Goal: Task Accomplishment & Management: Complete application form

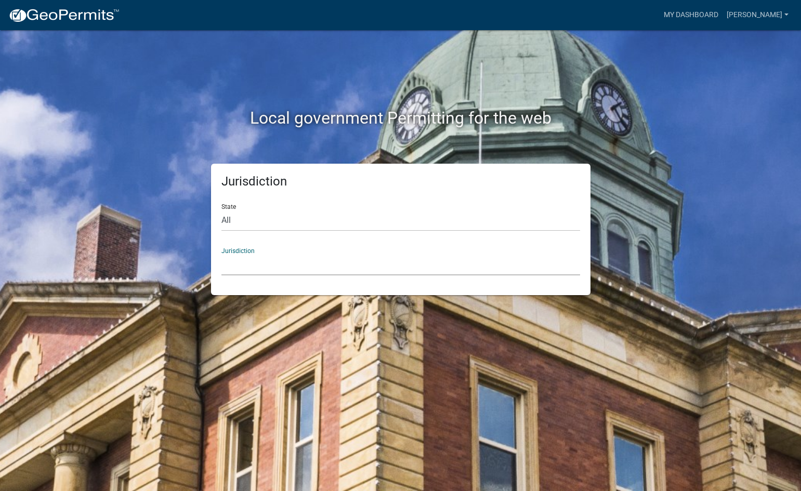
click at [269, 264] on select "[GEOGRAPHIC_DATA], [US_STATE] [GEOGRAPHIC_DATA], [US_STATE][PERSON_NAME][GEOGRA…" at bounding box center [400, 264] width 358 height 21
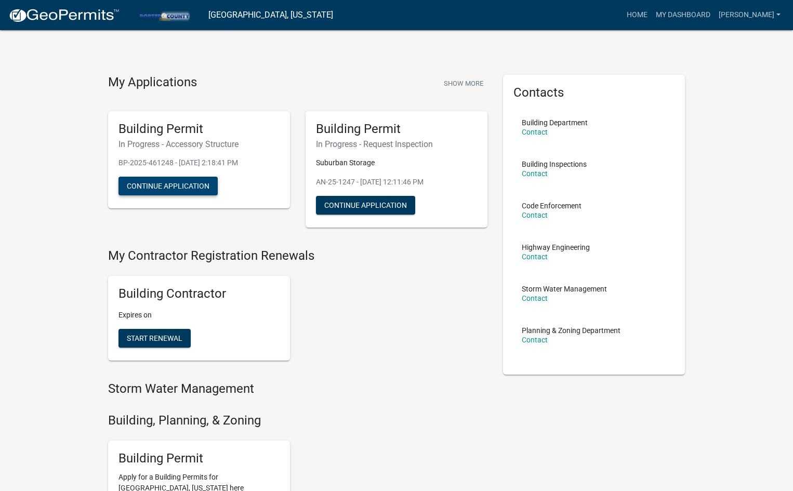
click at [185, 187] on button "Continue Application" at bounding box center [167, 186] width 99 height 19
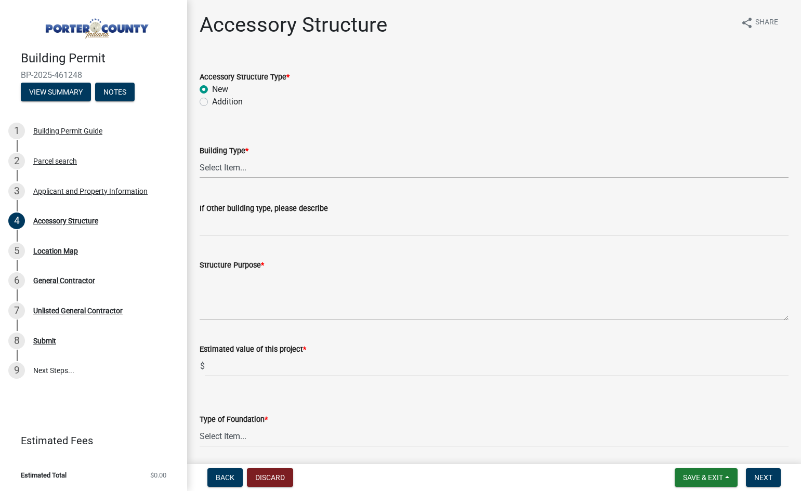
click at [289, 166] on select "Select Item... Ag. Building Chicken Coop Detached Garage Exterior Remodel Gazeb…" at bounding box center [494, 167] width 589 height 21
click at [200, 157] on select "Select Item... Ag. Building Chicken Coop Detached Garage Exterior Remodel Gazeb…" at bounding box center [494, 167] width 589 height 21
select select "de31ad38-eab4-417a-a8ac-eccf8406b967"
click at [256, 230] on input "If Other building type, please describe" at bounding box center [494, 225] width 589 height 21
click at [257, 304] on textarea "Structure Purpose *" at bounding box center [494, 295] width 589 height 49
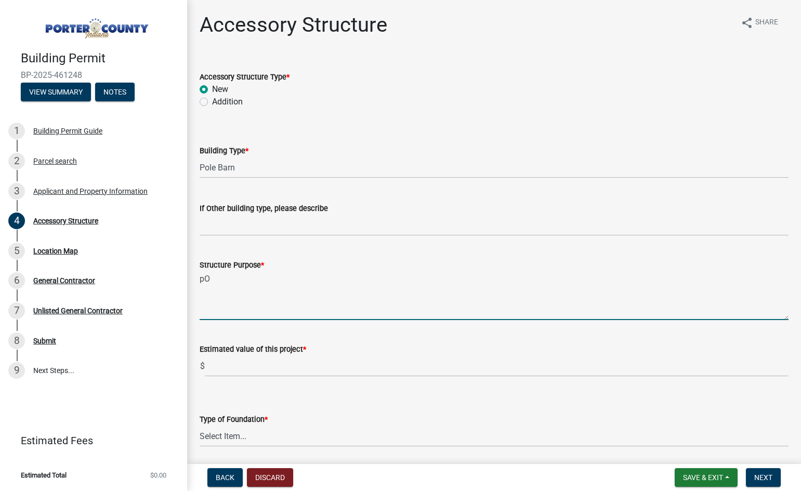
type textarea "p"
type textarea "Pool House"
click at [260, 364] on input "text" at bounding box center [496, 365] width 583 height 21
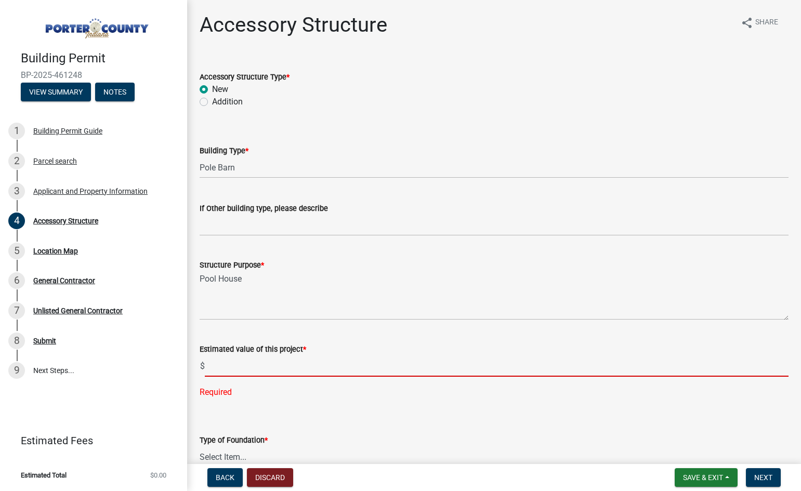
click at [224, 368] on input "text" at bounding box center [496, 365] width 583 height 21
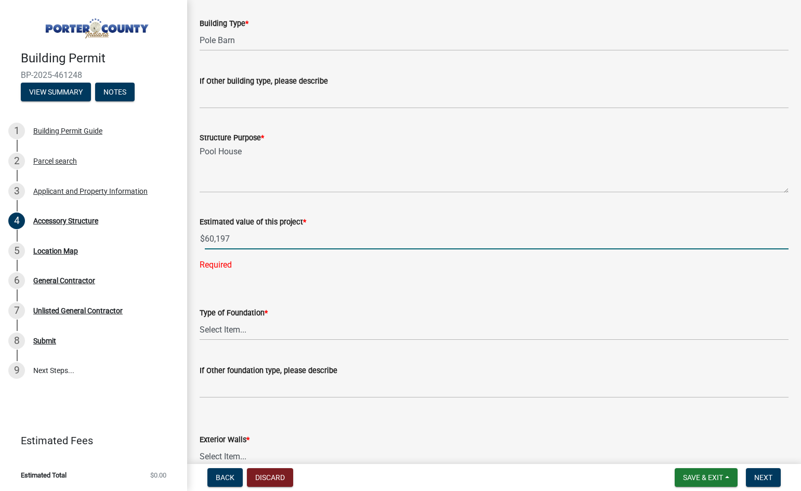
scroll to position [156, 0]
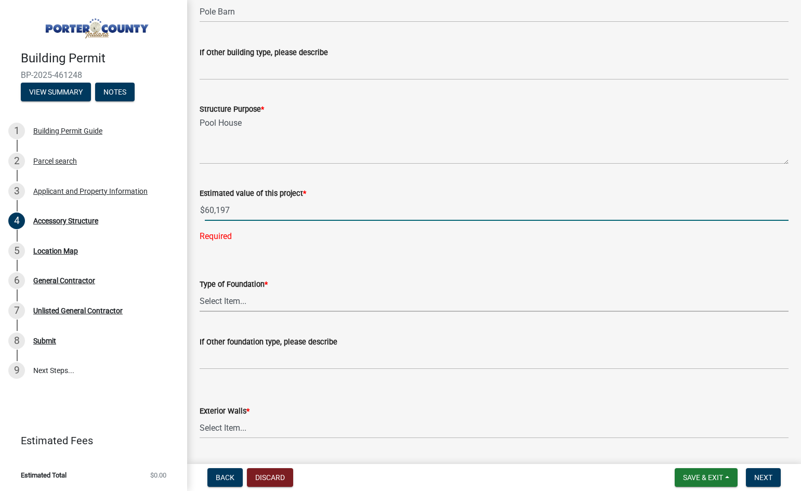
type input "60197"
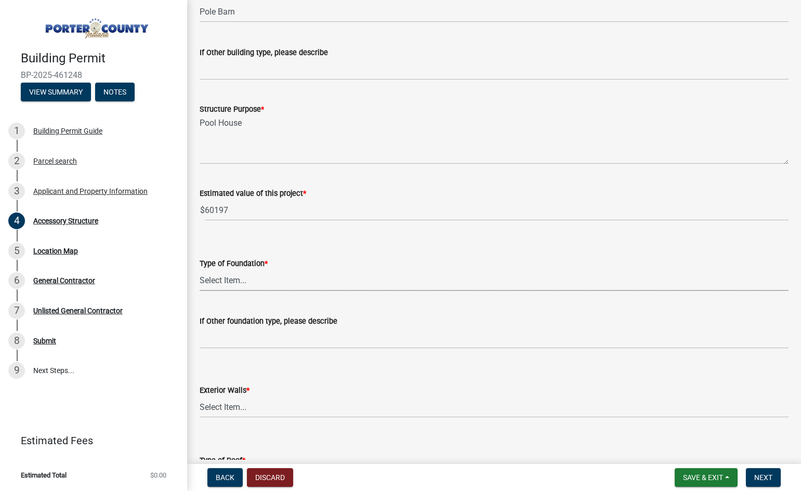
click at [250, 297] on wm-data-entity-input "Type of Foundation * Select Item... Concrete Block Poured Concrete Post Frame O…" at bounding box center [494, 265] width 589 height 70
click at [200, 270] on select "Select Item... Concrete Block Poured Concrete Post Frame Other" at bounding box center [494, 280] width 589 height 21
select select "968dc824-c675-4889-9261-eecf15873776"
click at [247, 341] on input "If Other foundation type, please describe" at bounding box center [494, 337] width 589 height 21
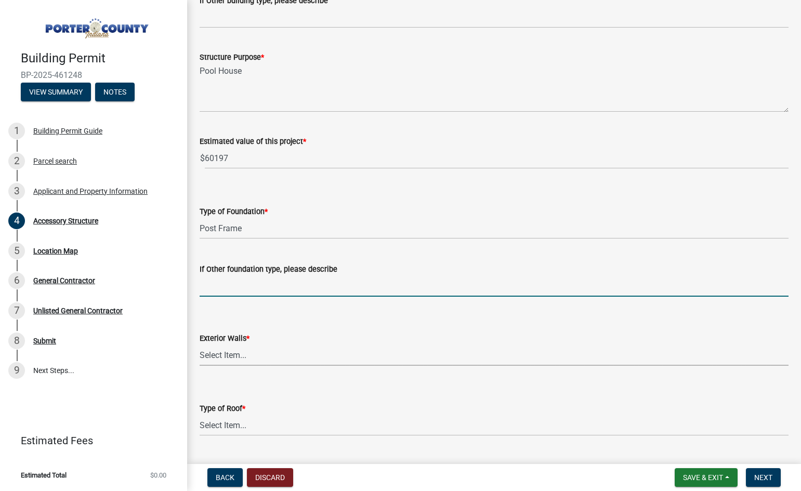
click at [251, 352] on select "Select Item... Masonry Wood Frame Post Frame Steel Frame" at bounding box center [494, 354] width 589 height 21
click at [200, 344] on select "Select Item... Masonry Wood Frame Post Frame Steel Frame" at bounding box center [494, 354] width 589 height 21
select select "3cff20c0-3f0c-46d5-8ea1-4d56f0396f42"
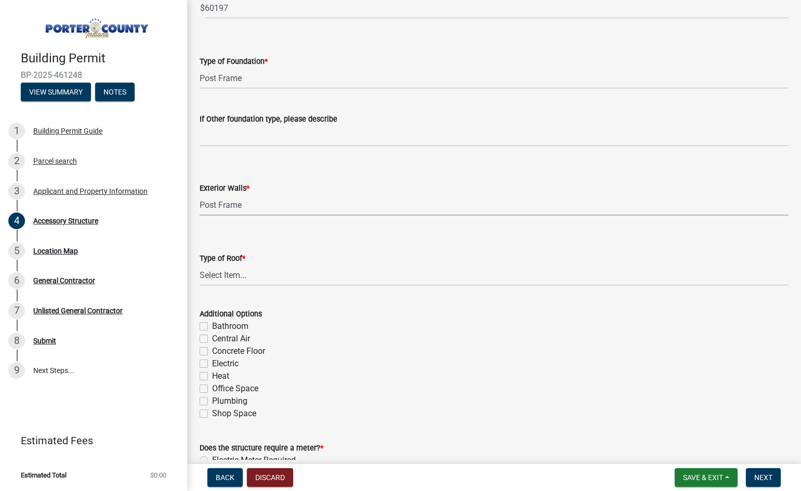
scroll to position [364, 0]
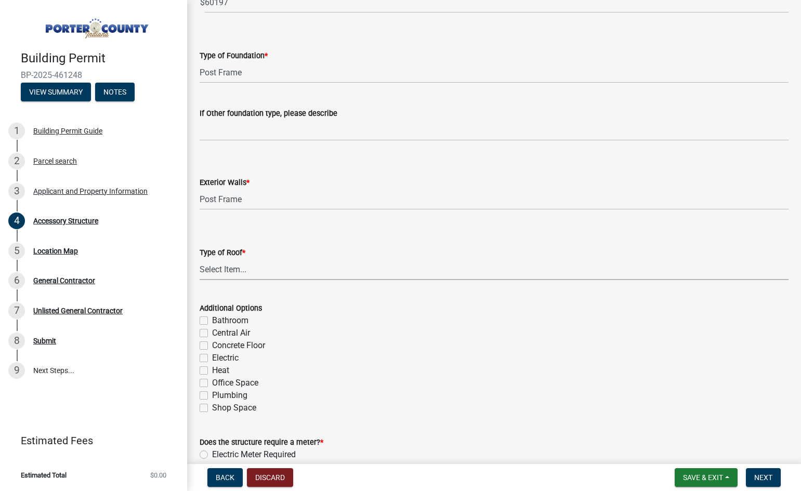
click at [262, 276] on select "Select Item... Shingles Steel" at bounding box center [494, 269] width 589 height 21
click at [200, 259] on select "Select Item... Shingles Steel" at bounding box center [494, 269] width 589 height 21
click at [240, 270] on select "Select Item... Shingles Steel" at bounding box center [494, 269] width 589 height 21
click at [200, 259] on select "Select Item... Shingles Steel" at bounding box center [494, 269] width 589 height 21
select select "d4b8d1da-05eb-44cd-bbb6-c979fa719f22"
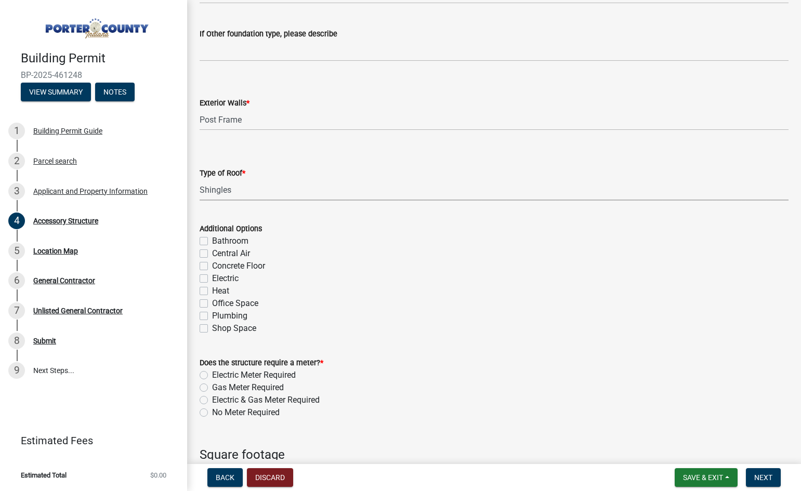
scroll to position [468, 0]
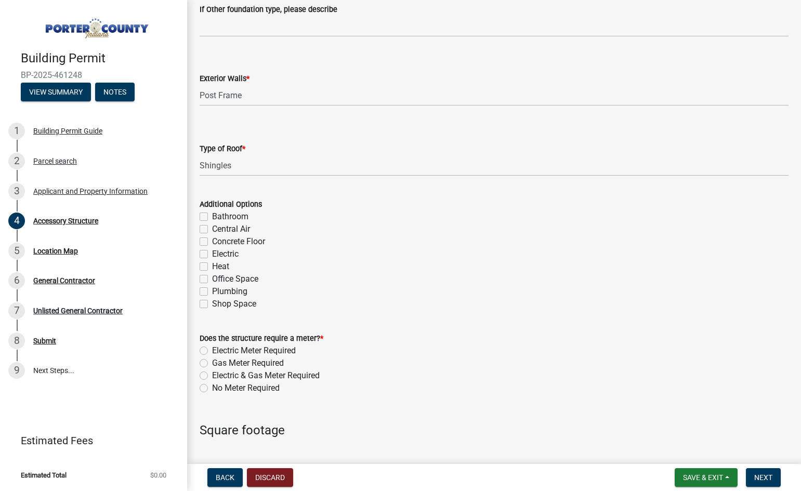
click at [212, 216] on label "Bathroom" at bounding box center [230, 216] width 36 height 12
click at [212, 216] on input "Bathroom" at bounding box center [215, 213] width 7 height 7
checkbox input "true"
checkbox input "false"
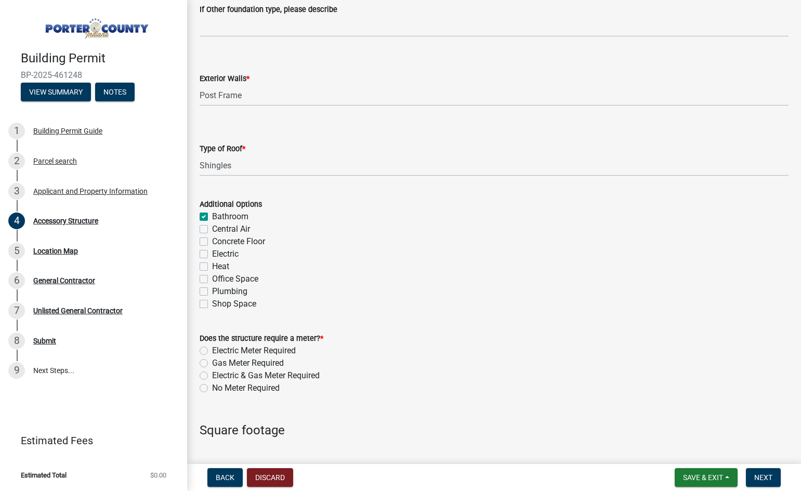
checkbox input "false"
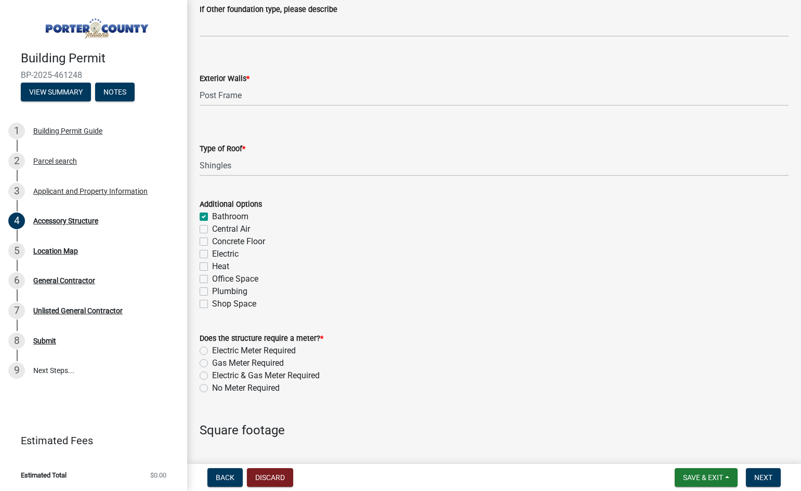
click at [212, 252] on label "Electric" at bounding box center [225, 254] width 26 height 12
click at [212, 252] on input "Electric" at bounding box center [215, 251] width 7 height 7
checkbox input "true"
checkbox input "false"
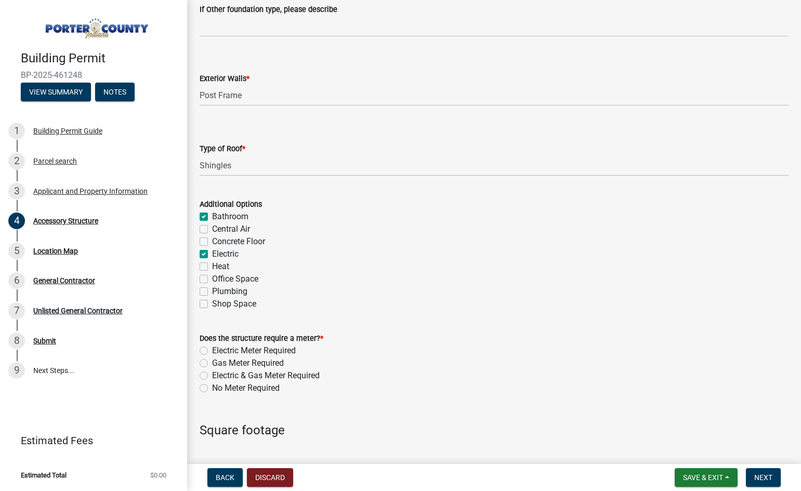
checkbox input "false"
checkbox input "true"
checkbox input "false"
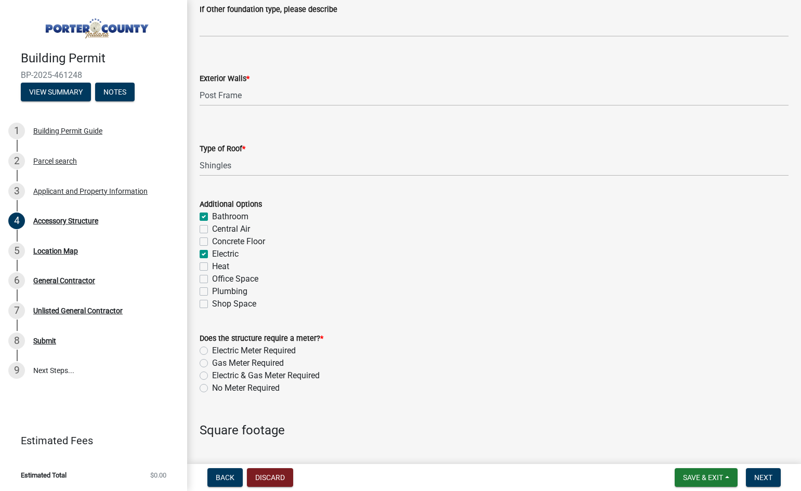
checkbox input "false"
click at [212, 266] on label "Heat" at bounding box center [220, 266] width 17 height 12
click at [212, 266] on input "Heat" at bounding box center [215, 263] width 7 height 7
checkbox input "true"
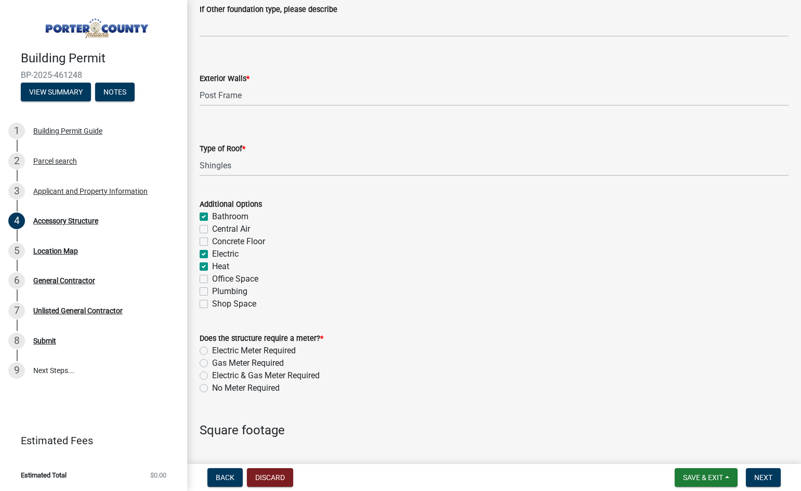
checkbox input "false"
checkbox input "true"
checkbox input "false"
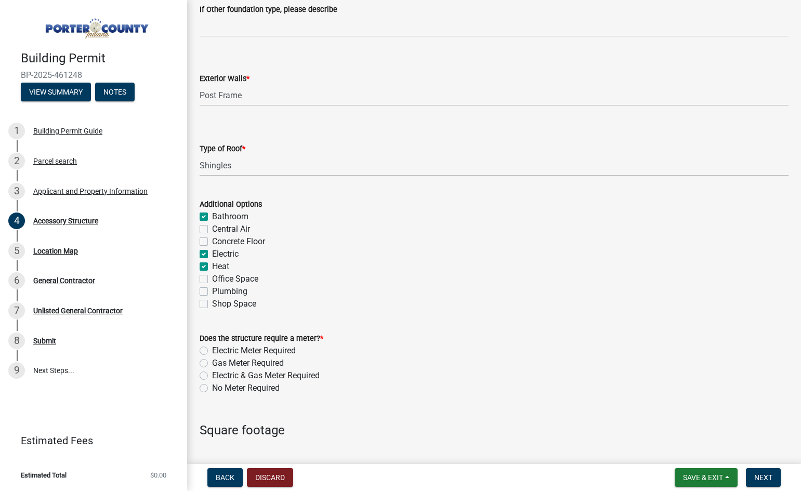
checkbox input "false"
click at [212, 266] on label "Heat" at bounding box center [220, 266] width 17 height 12
click at [212, 266] on input "Heat" at bounding box center [215, 263] width 7 height 7
checkbox input "false"
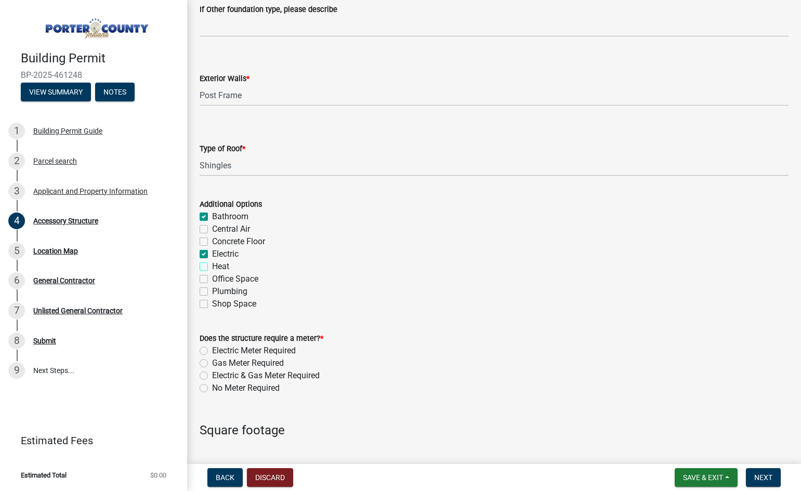
checkbox input "true"
checkbox input "false"
checkbox input "true"
checkbox input "false"
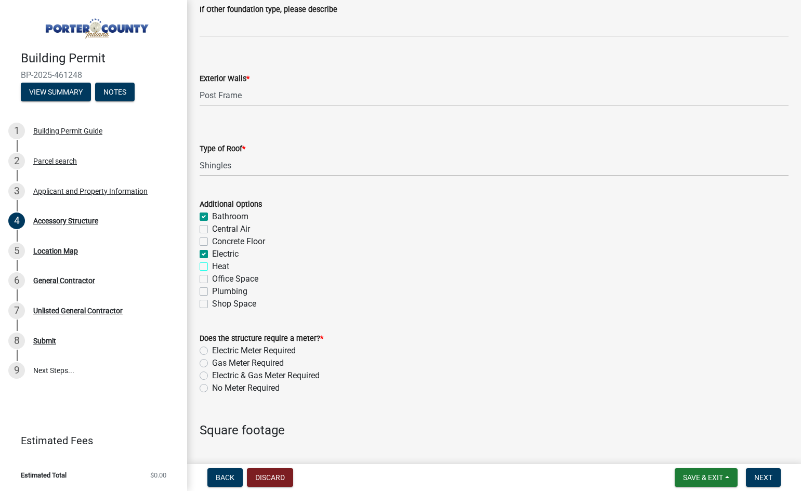
checkbox input "false"
click at [212, 293] on label "Plumbing" at bounding box center [229, 291] width 35 height 12
click at [212, 292] on input "Plumbing" at bounding box center [215, 288] width 7 height 7
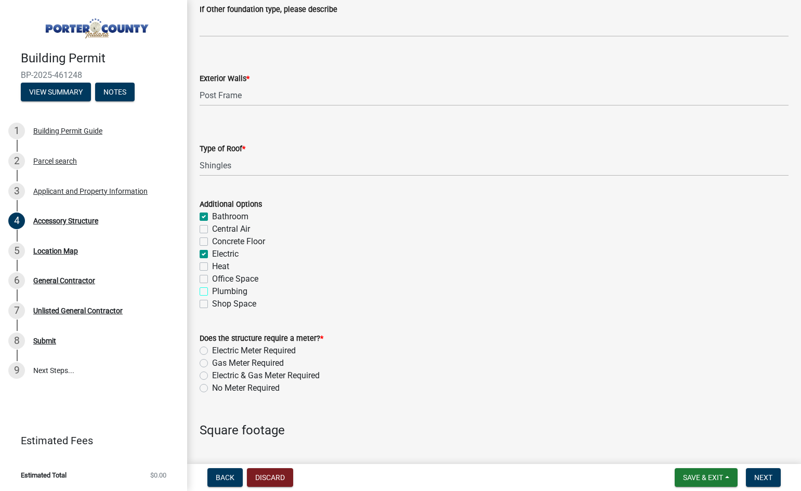
checkbox input "true"
checkbox input "false"
checkbox input "true"
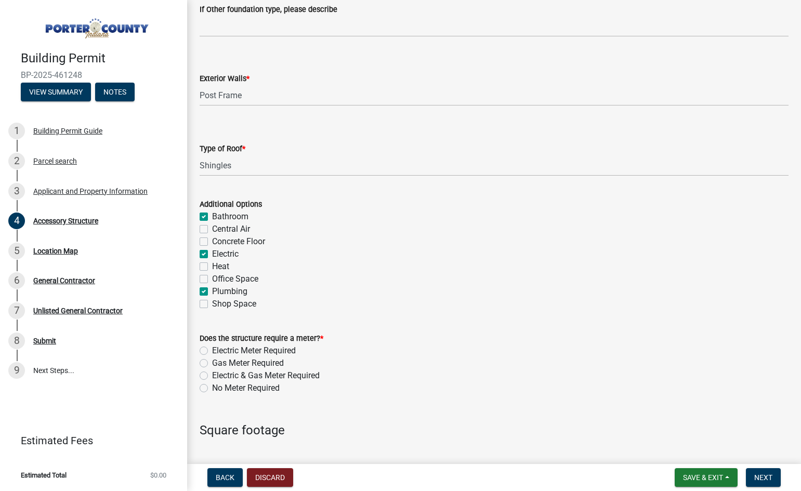
checkbox input "false"
checkbox input "true"
checkbox input "false"
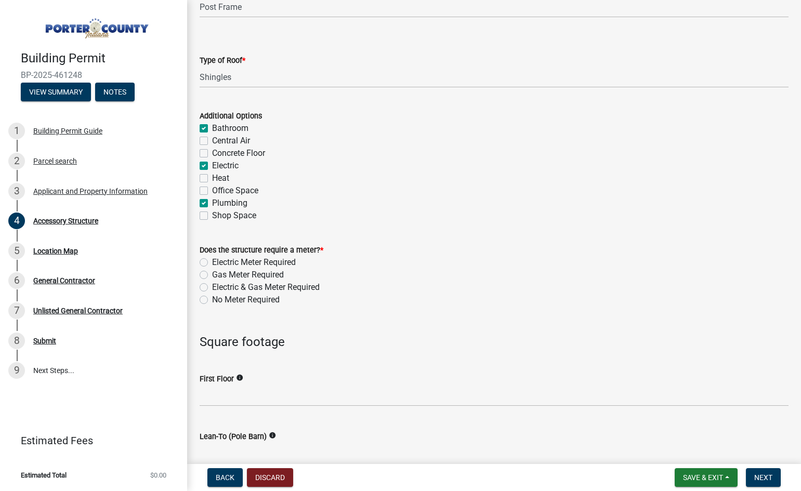
scroll to position [571, 0]
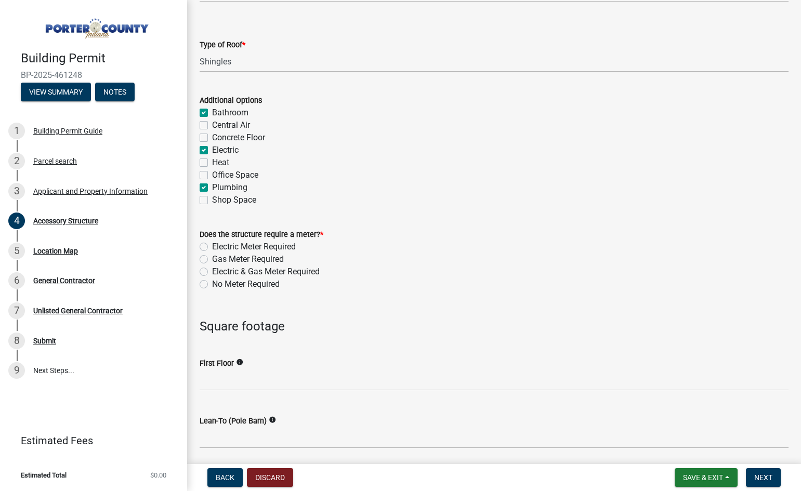
click at [212, 284] on label "No Meter Required" at bounding box center [246, 284] width 68 height 12
click at [212, 284] on input "No Meter Required" at bounding box center [215, 281] width 7 height 7
radio input "true"
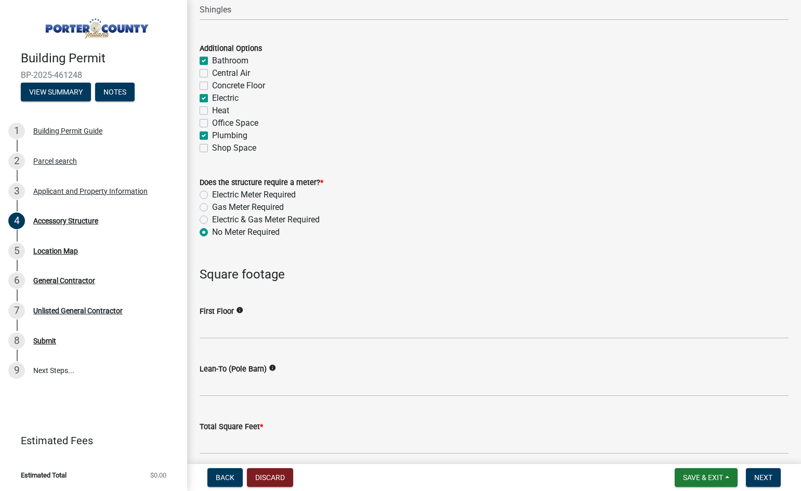
scroll to position [675, 0]
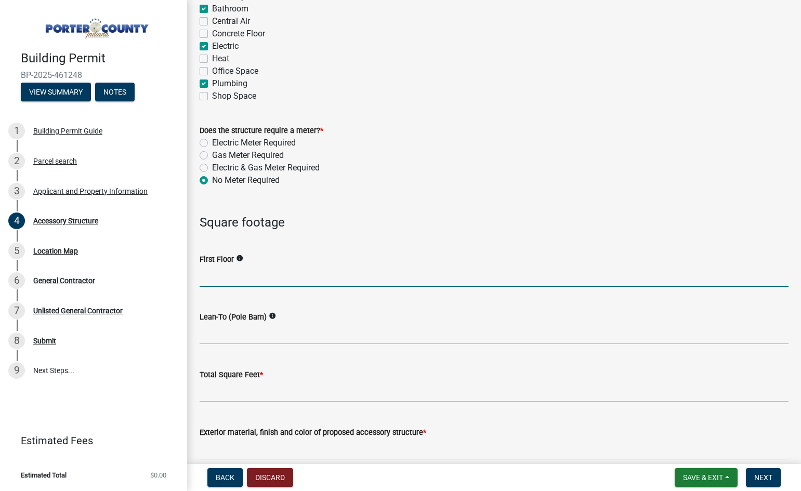
click at [298, 273] on input "text" at bounding box center [494, 275] width 589 height 21
type input "625"
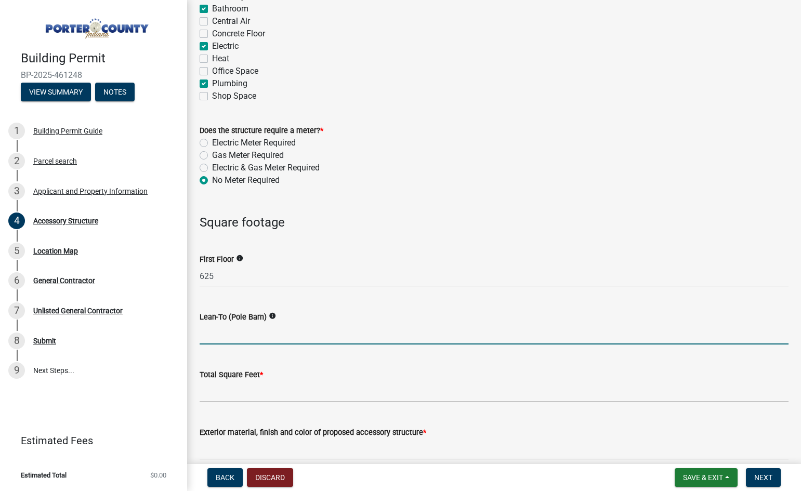
click at [379, 333] on input "text" at bounding box center [494, 333] width 589 height 21
type input "125"
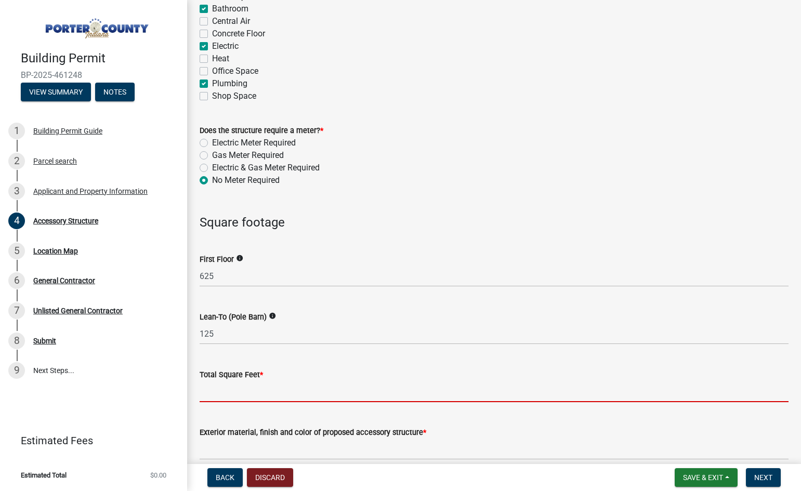
click at [392, 385] on input "text" at bounding box center [494, 391] width 589 height 21
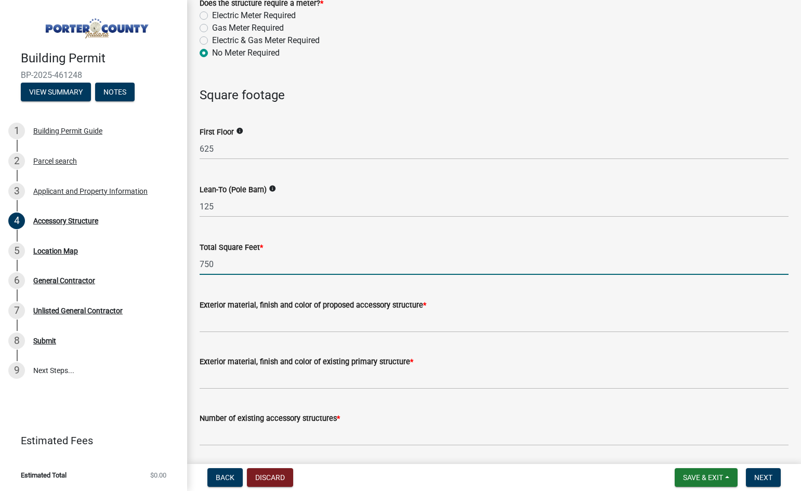
scroll to position [831, 0]
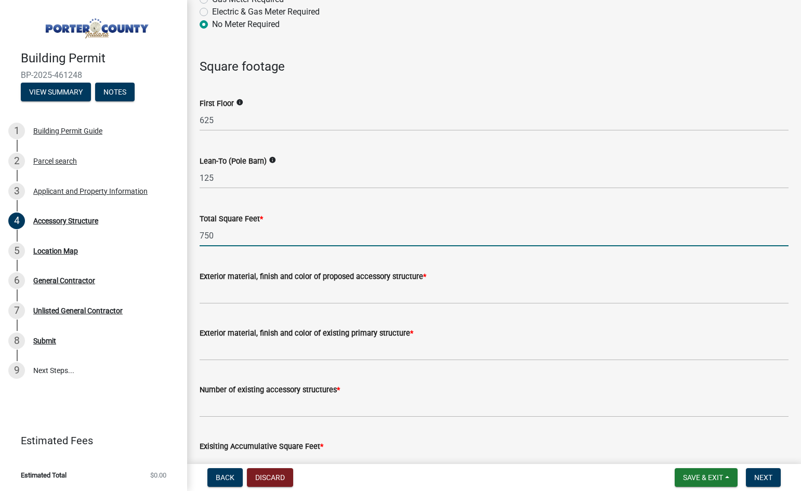
type input "750"
click at [234, 294] on input "Exterior material, finish and color of proposed accessory structure *" at bounding box center [494, 293] width 589 height 21
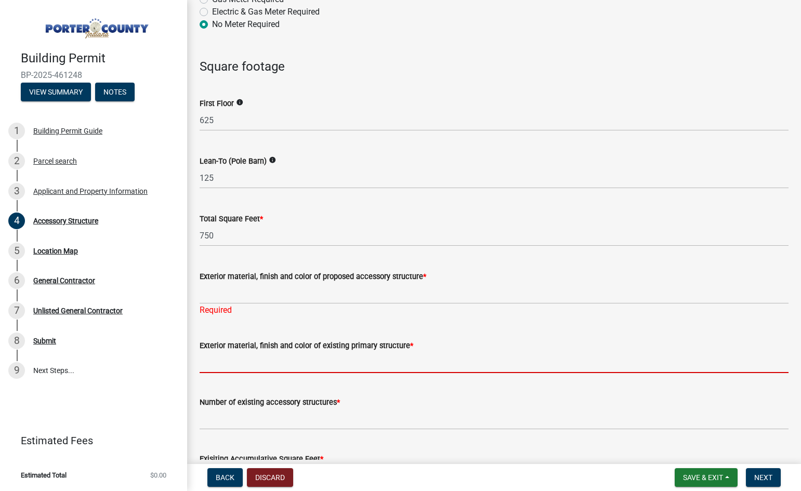
click at [240, 360] on input "Exterior material, finish and color of existing primary structure *" at bounding box center [494, 362] width 589 height 21
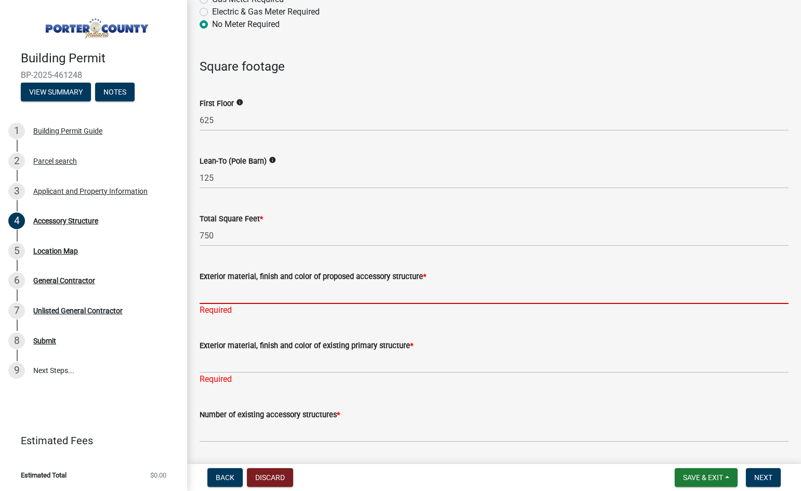
click at [225, 287] on input "Exterior material, finish and color of proposed accessory structure *" at bounding box center [494, 293] width 589 height 21
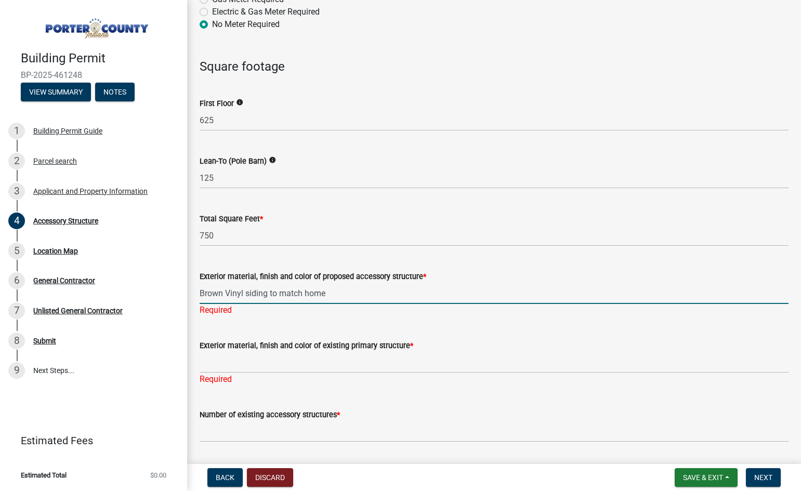
click at [322, 294] on input "Brown Vinyl siding to match home" at bounding box center [494, 293] width 589 height 21
drag, startPoint x: 346, startPoint y: 296, endPoint x: 148, endPoint y: 296, distance: 197.9
click at [144, 297] on div "Building Permit BP-2025-461248 View Summary Notes 1 Building Permit Guide 2 Par…" at bounding box center [400, 245] width 801 height 491
type input "Brown Vinyl siding to match home"
click at [274, 361] on div "Exterior material, finish and color of existing primary structure * Required" at bounding box center [494, 355] width 589 height 61
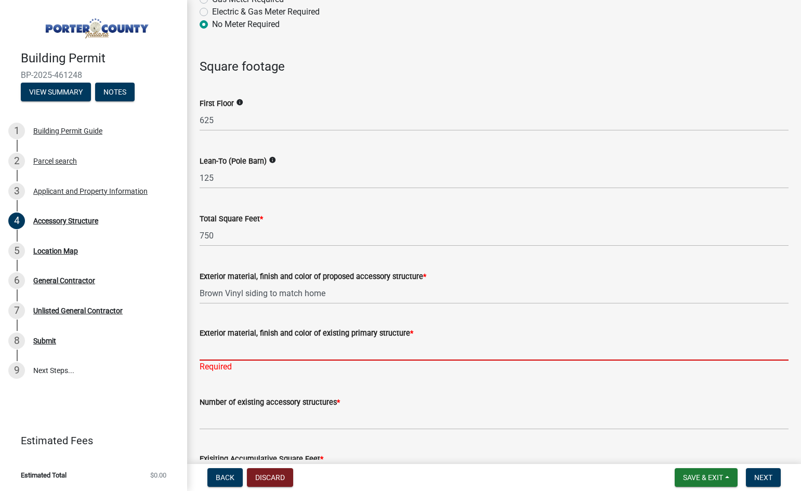
paste input "Brown Vinyl siding to match home"
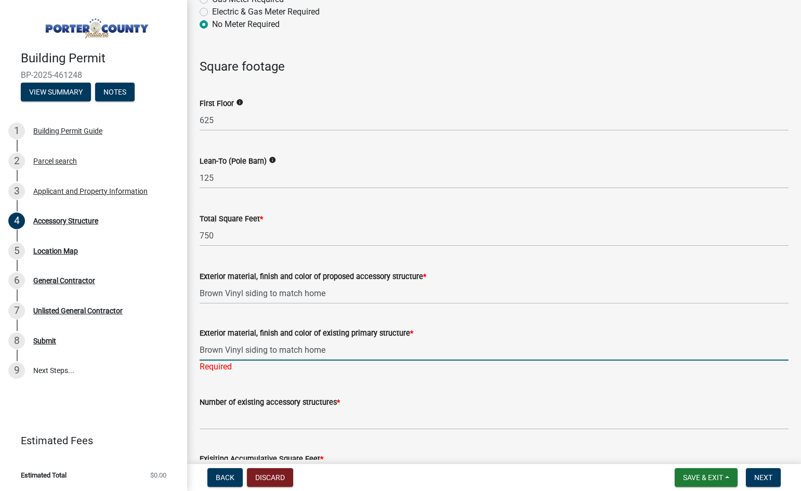
click at [222, 351] on input "Brown Vinyl siding to match home" at bounding box center [494, 349] width 589 height 21
click at [262, 349] on input "Brown Vinyl siding to match home" at bounding box center [494, 349] width 589 height 21
drag, startPoint x: 267, startPoint y: 351, endPoint x: 33, endPoint y: 330, distance: 235.2
click at [34, 331] on div "Building Permit BP-2025-461248 View Summary Notes 1 Building Permit Guide 2 Par…" at bounding box center [400, 245] width 801 height 491
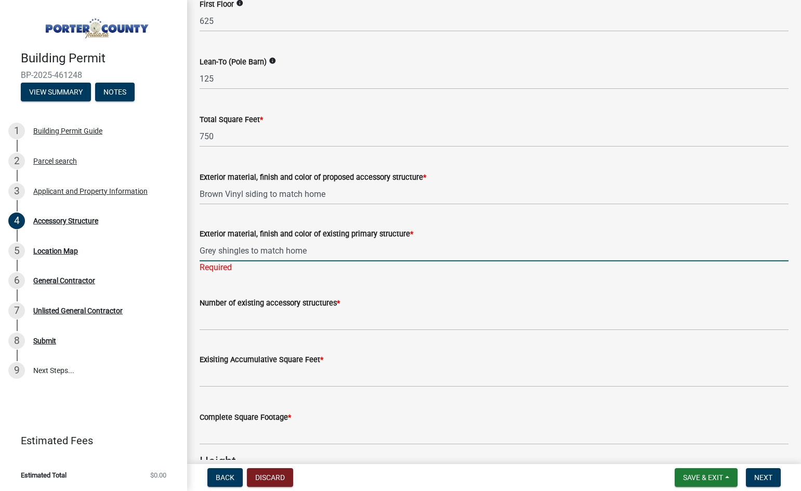
scroll to position [935, 0]
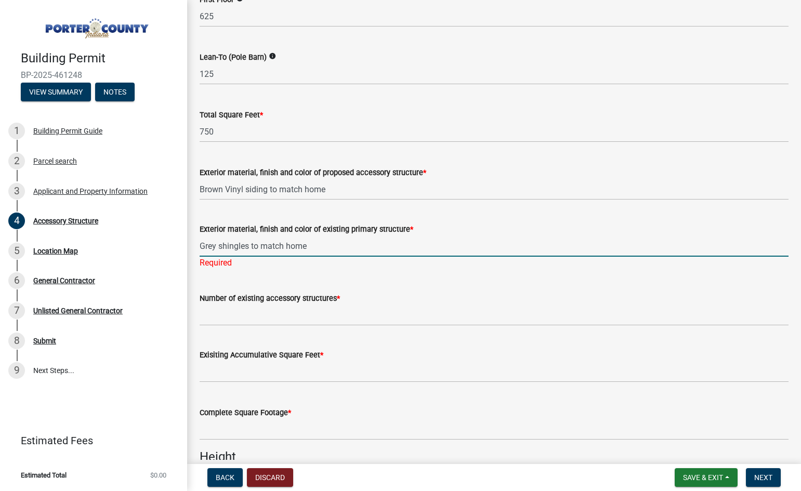
type input "Grey shingles to match home"
click at [304, 323] on wm-data-entity-input-list "Accessory Structure Type * New Addition Building Type * Select Item... Ag. Buil…" at bounding box center [494, 181] width 589 height 2117
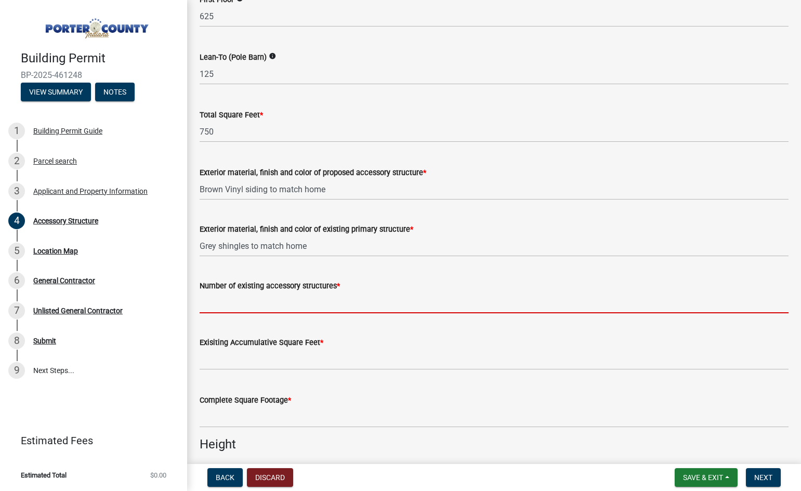
click at [259, 300] on input "Number of existing accessory structures *" at bounding box center [494, 302] width 589 height 21
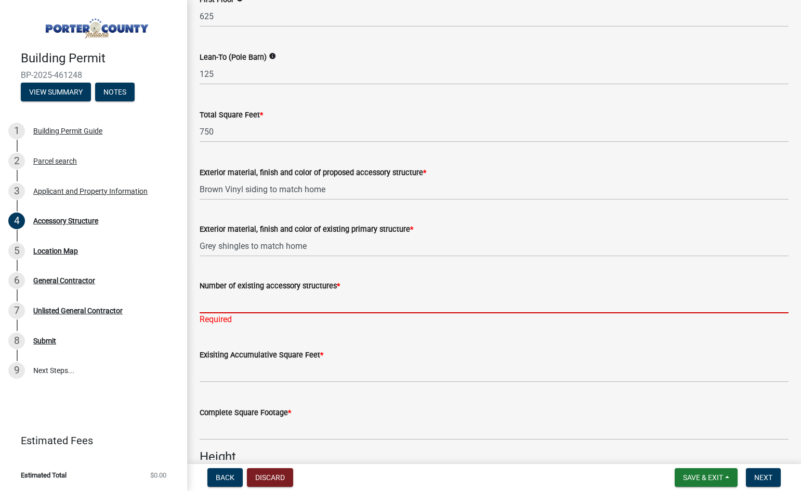
click at [285, 298] on input "Number of existing accessory structures *" at bounding box center [494, 302] width 589 height 21
type input "0"
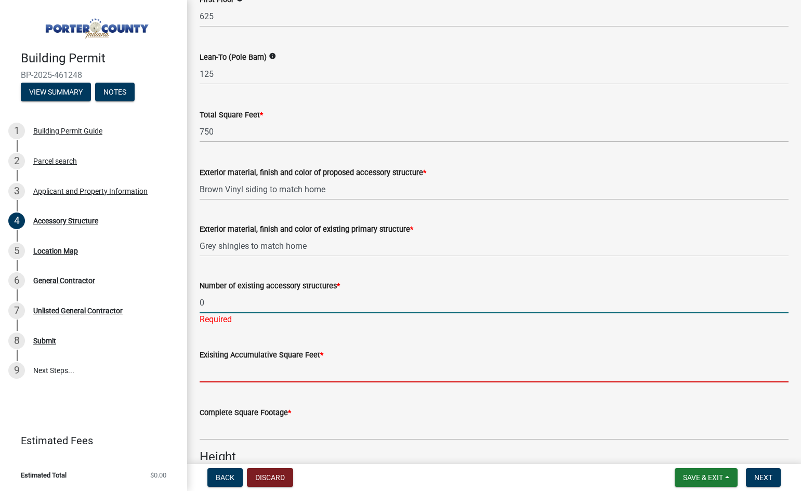
click at [238, 376] on wm-data-entity-input "Exisiting Accumulative Square Feet *" at bounding box center [494, 363] width 589 height 58
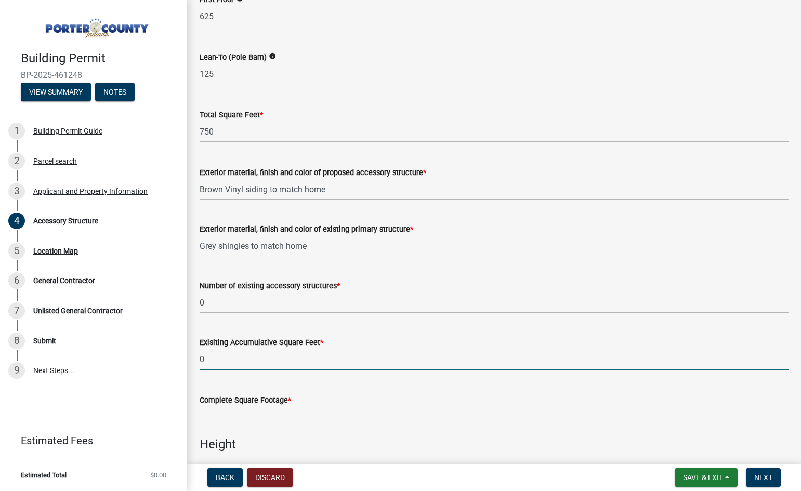
type input "0"
click at [253, 416] on input "text" at bounding box center [494, 416] width 589 height 21
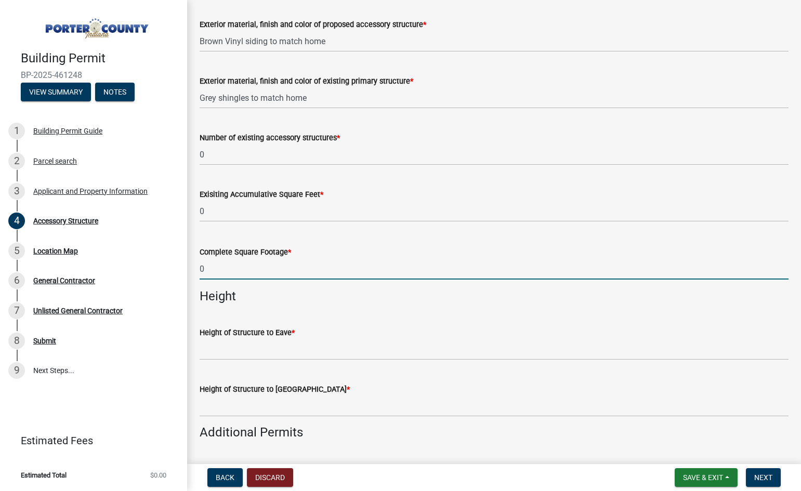
scroll to position [1143, 0]
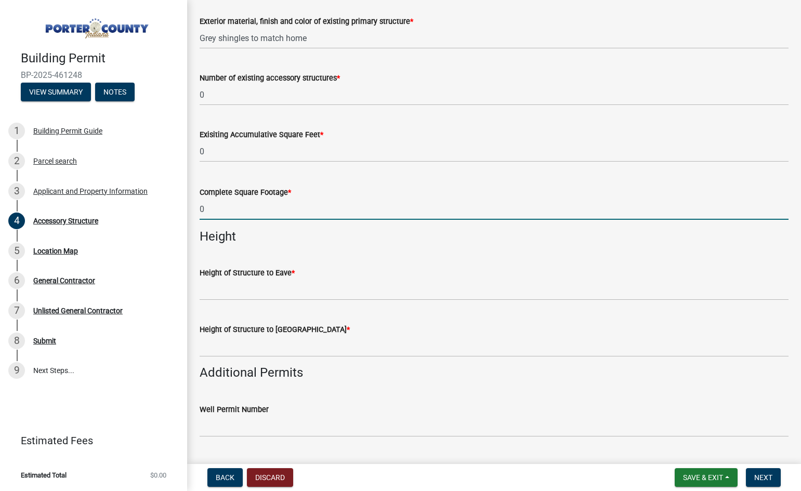
type input "0"
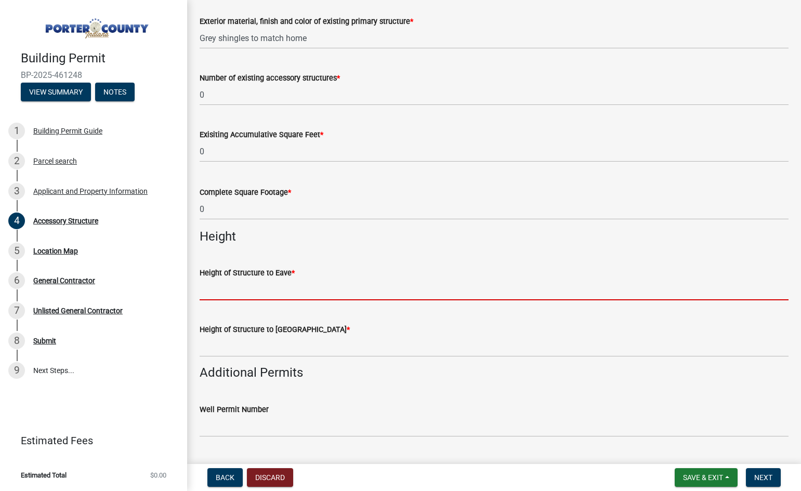
click at [275, 286] on input "Height of Structure to Eave *" at bounding box center [494, 289] width 589 height 21
type input "8' 11""
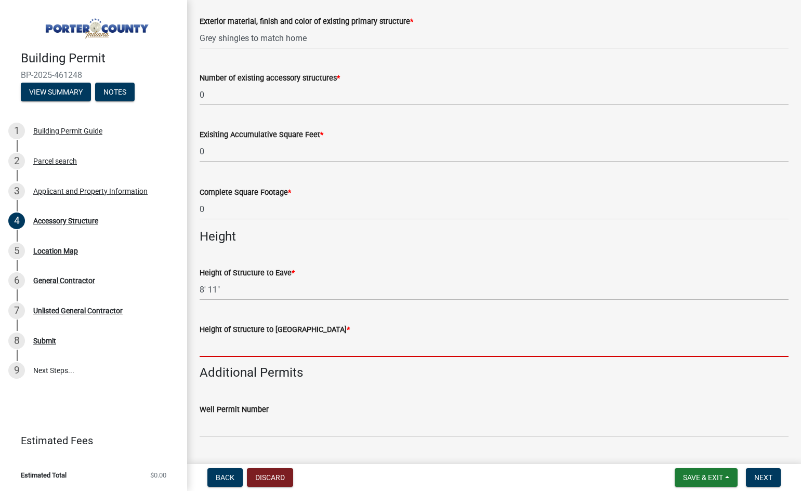
click at [264, 345] on input "Height of Structure to Roof Peak *" at bounding box center [494, 346] width 589 height 21
click at [337, 413] on div "Well Permit Number" at bounding box center [494, 409] width 589 height 12
click at [209, 347] on input "14'9"" at bounding box center [494, 346] width 589 height 21
click at [211, 346] on input "14'9"" at bounding box center [494, 346] width 589 height 21
type input "14'-9""
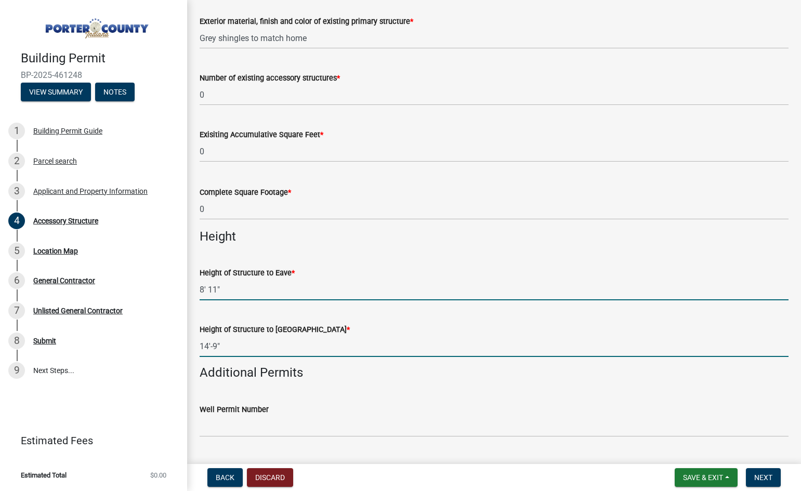
click at [205, 292] on input "8' 11"" at bounding box center [494, 289] width 589 height 21
type input "8'-11""
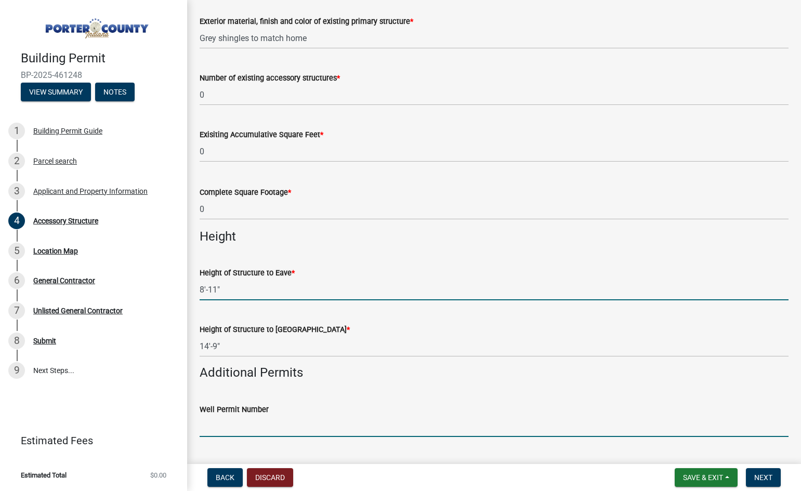
click at [284, 429] on input "Well Permit Number" at bounding box center [494, 426] width 589 height 21
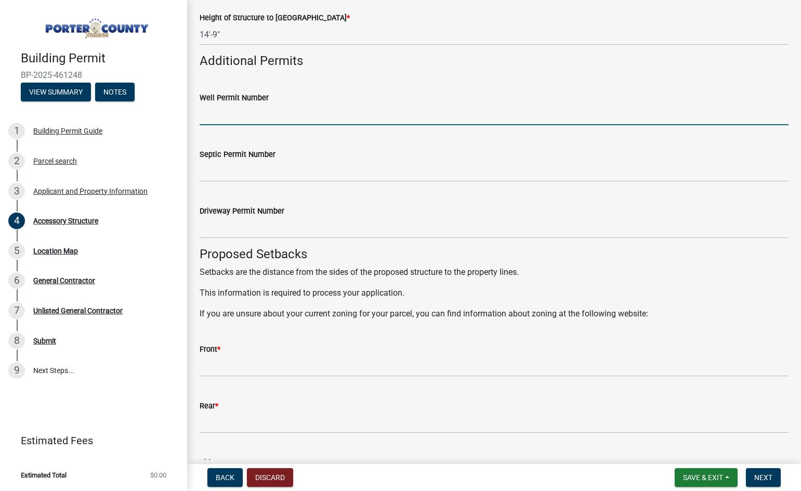
scroll to position [1507, 0]
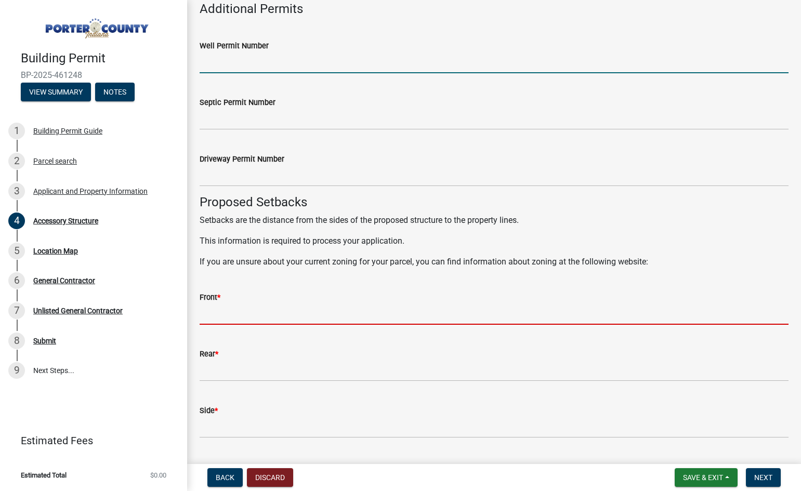
click at [356, 318] on input "Front *" at bounding box center [494, 313] width 589 height 21
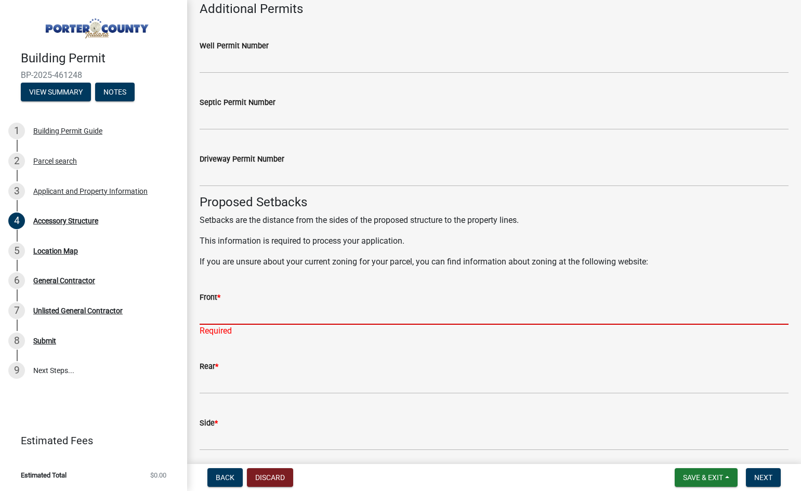
click at [282, 312] on input "Front *" at bounding box center [494, 313] width 589 height 21
click at [258, 316] on input "Front *" at bounding box center [494, 313] width 589 height 21
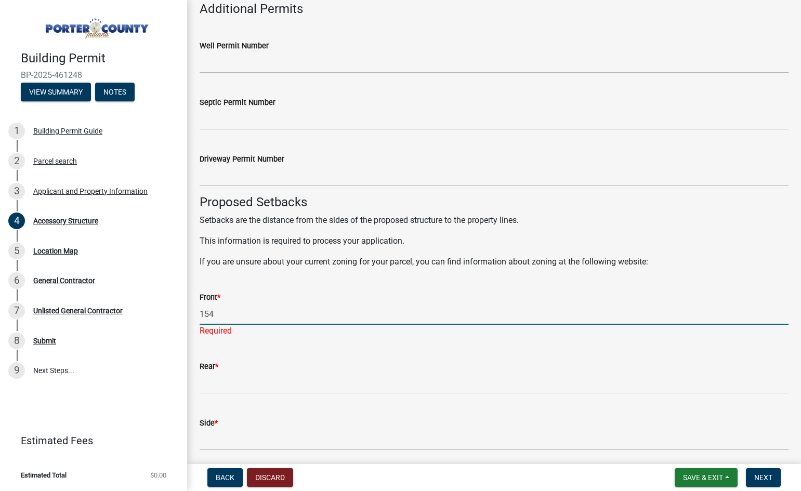
type input "154"
click at [257, 383] on wm-data-entity-input "Rear *" at bounding box center [494, 373] width 589 height 57
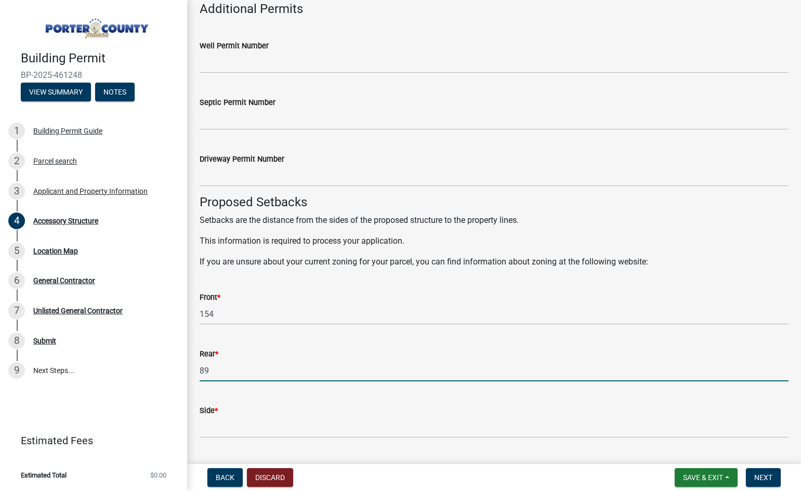
type input "89"
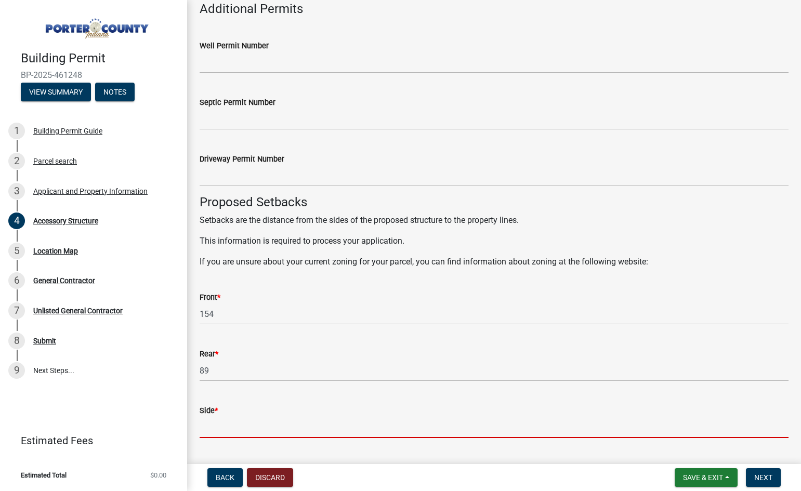
click at [262, 425] on input "Side *" at bounding box center [494, 427] width 589 height 21
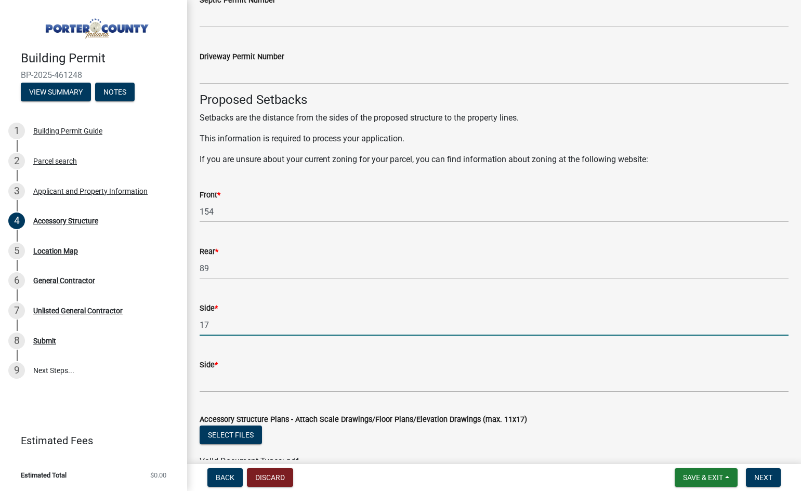
scroll to position [1611, 0]
type input "17"
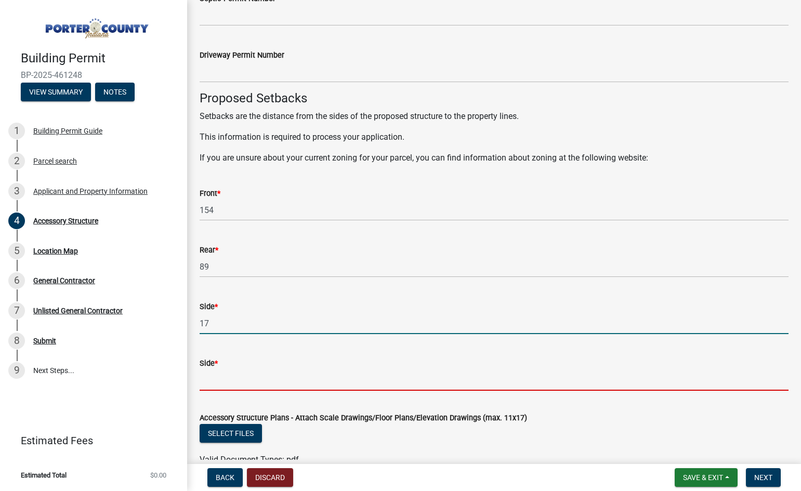
click at [268, 383] on input "Side *" at bounding box center [494, 379] width 589 height 21
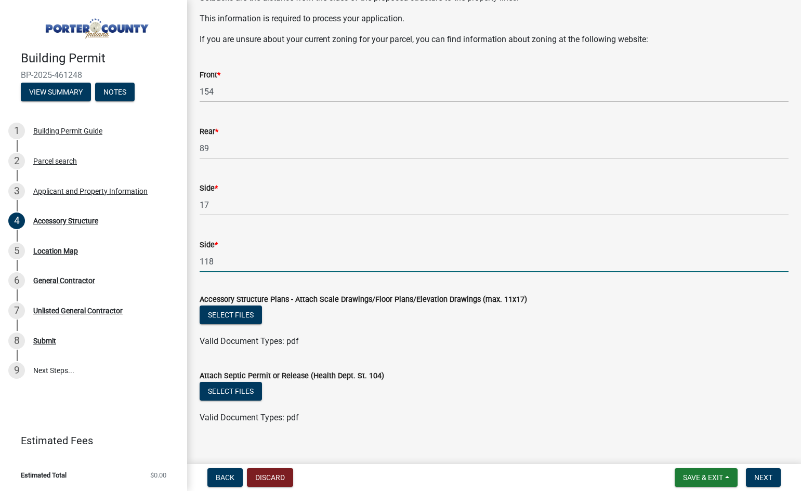
scroll to position [1743, 0]
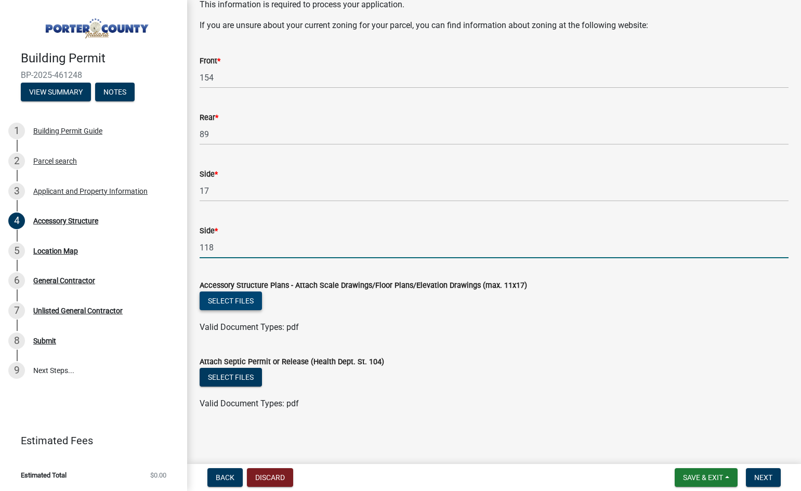
type input "118"
click at [254, 305] on button "Select files" at bounding box center [231, 300] width 62 height 19
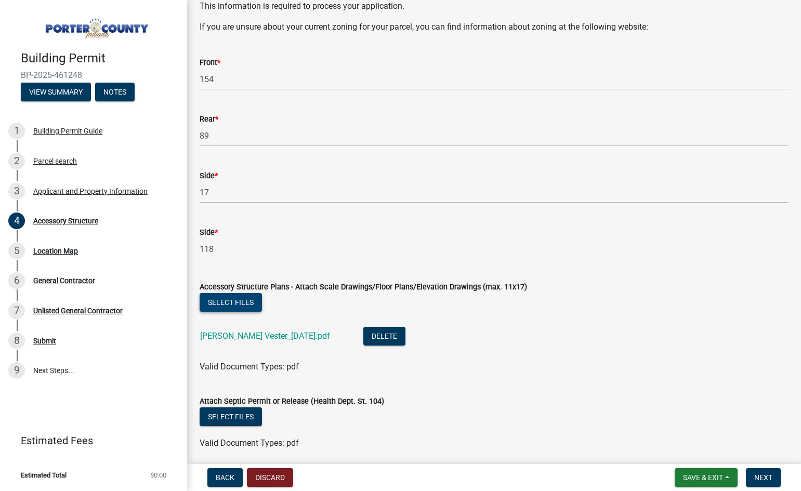
scroll to position [1781, 0]
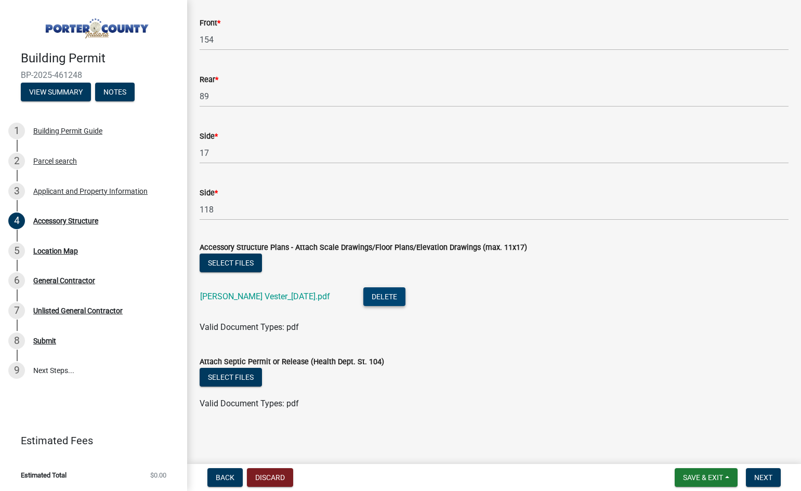
click at [370, 291] on button "Delete" at bounding box center [384, 296] width 42 height 19
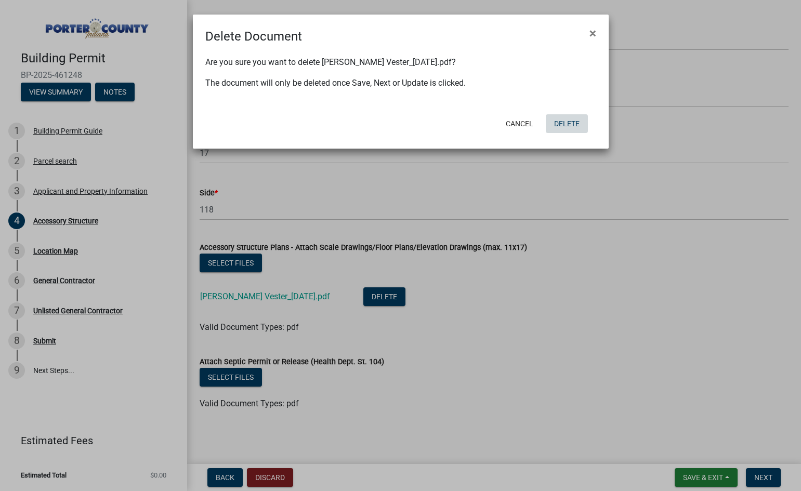
click at [565, 122] on button "Delete" at bounding box center [567, 123] width 42 height 19
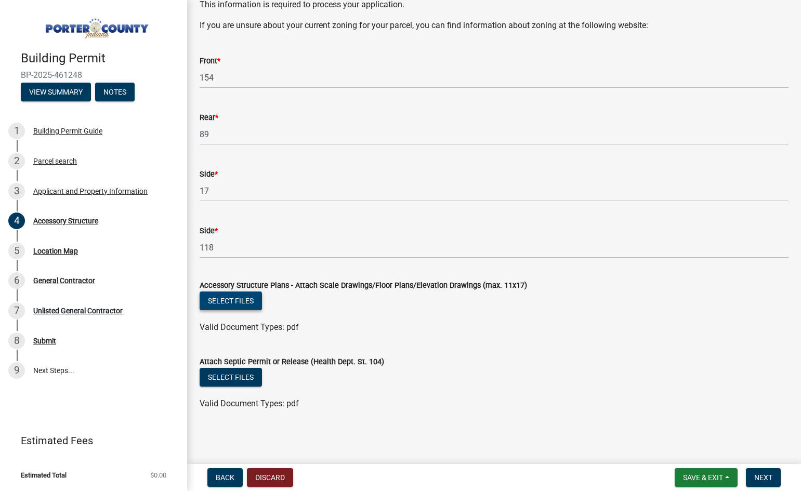
click at [224, 304] on button "Select files" at bounding box center [231, 300] width 62 height 19
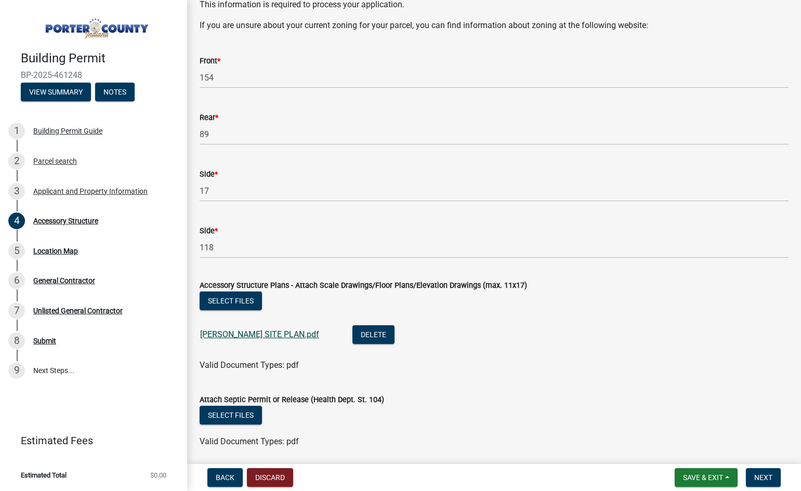
click at [254, 329] on link "[PERSON_NAME] SITE PLAN.pdf" at bounding box center [259, 334] width 119 height 10
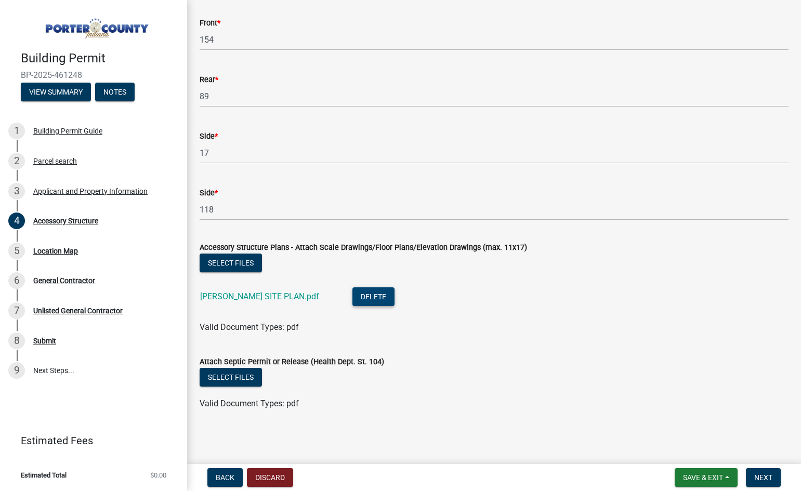
click at [352, 295] on button "Delete" at bounding box center [373, 296] width 42 height 19
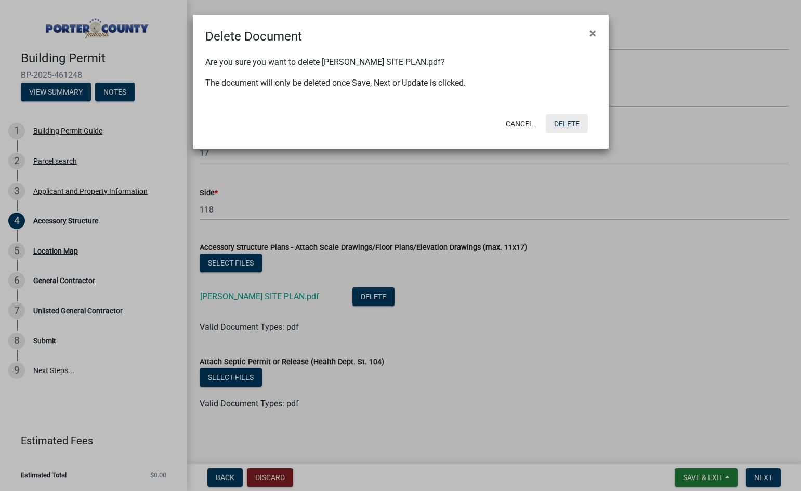
click at [565, 123] on button "Delete" at bounding box center [567, 123] width 42 height 19
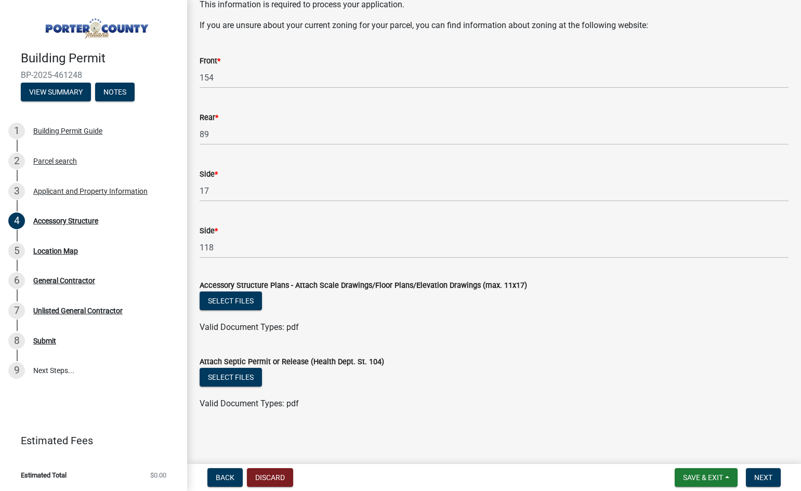
scroll to position [1743, 0]
click at [246, 300] on button "Select files" at bounding box center [231, 300] width 62 height 19
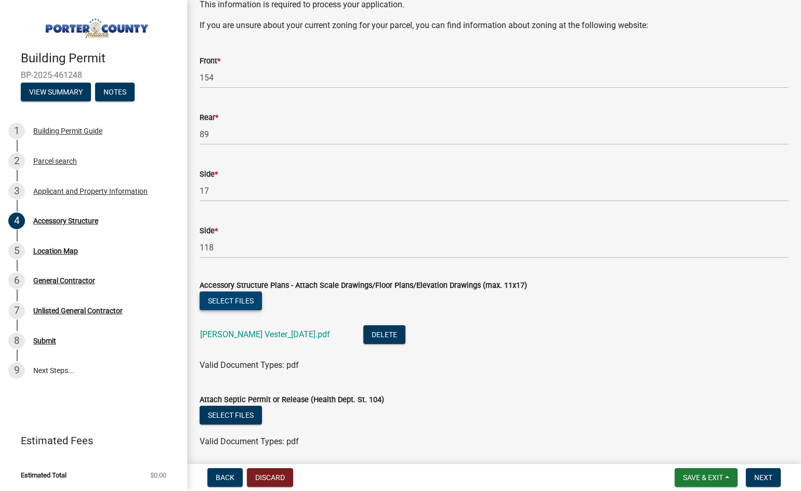
scroll to position [1781, 0]
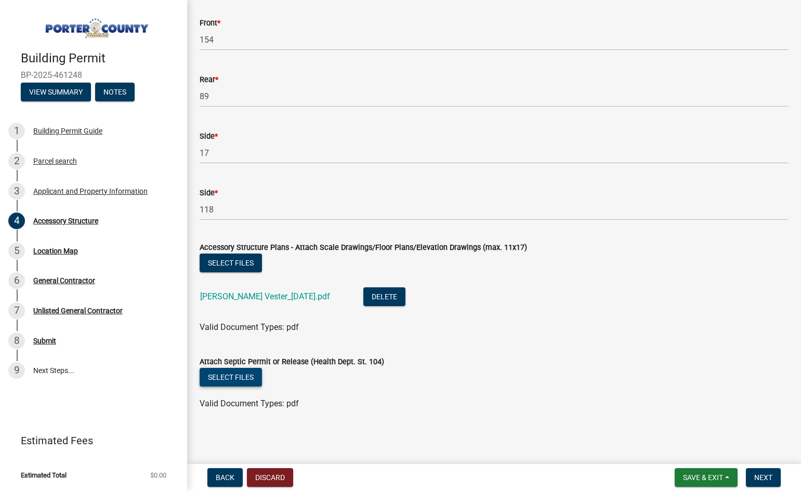
click at [237, 385] on button "Select files" at bounding box center [231, 377] width 62 height 19
click at [374, 301] on button "Delete" at bounding box center [384, 296] width 42 height 19
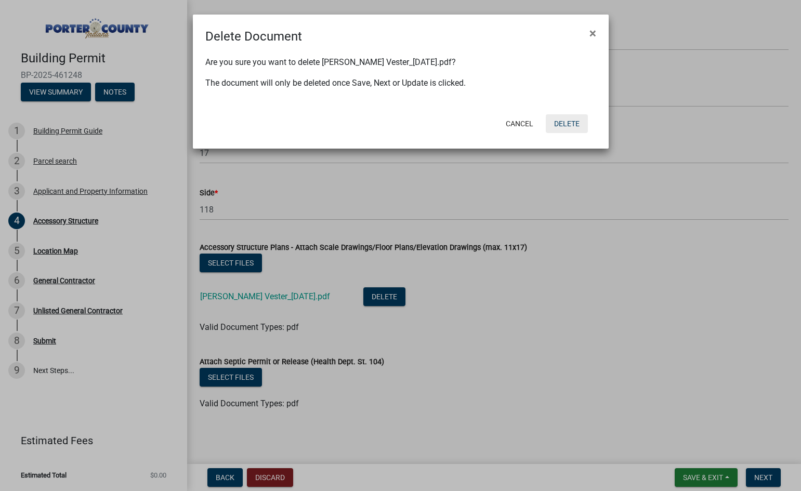
click at [566, 125] on button "Delete" at bounding box center [567, 123] width 42 height 19
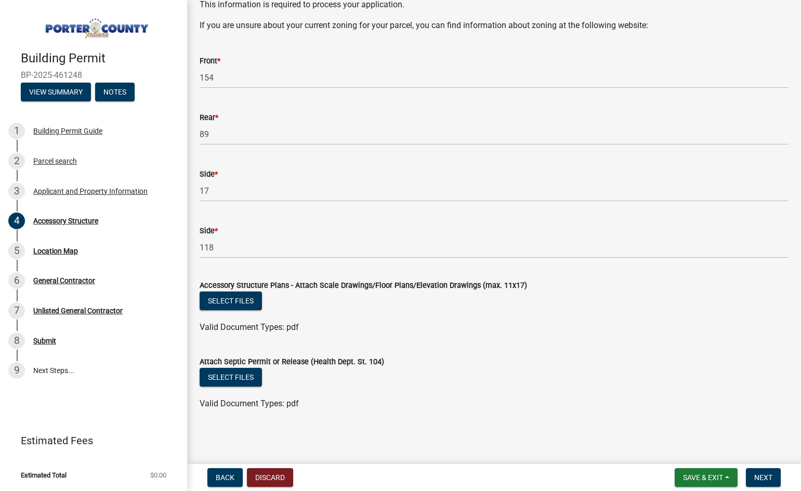
scroll to position [1743, 0]
click at [245, 302] on button "Select files" at bounding box center [231, 300] width 62 height 19
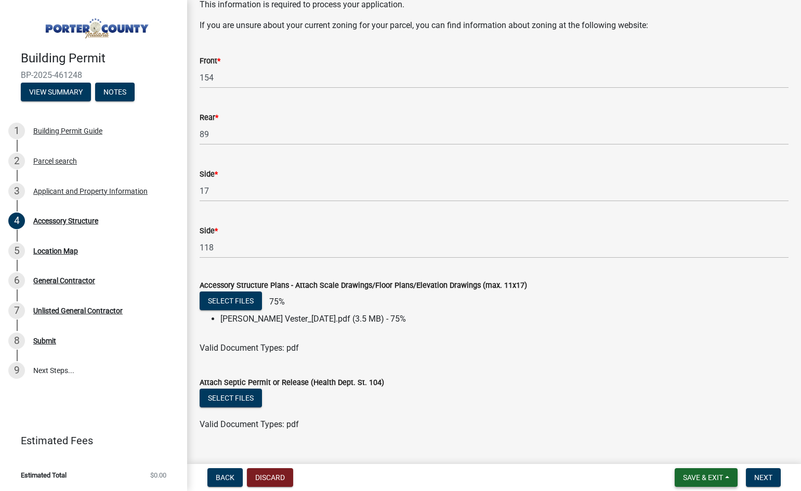
click at [710, 481] on span "Save & Exit" at bounding box center [703, 477] width 40 height 8
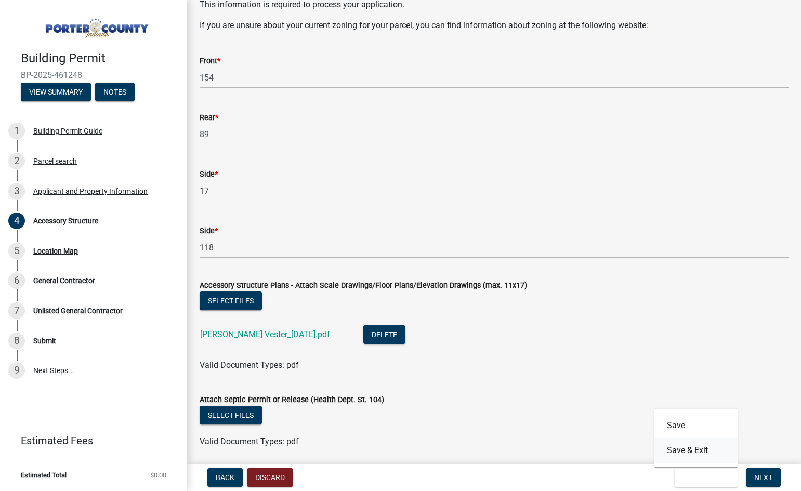
click at [685, 451] on button "Save & Exit" at bounding box center [695, 450] width 83 height 25
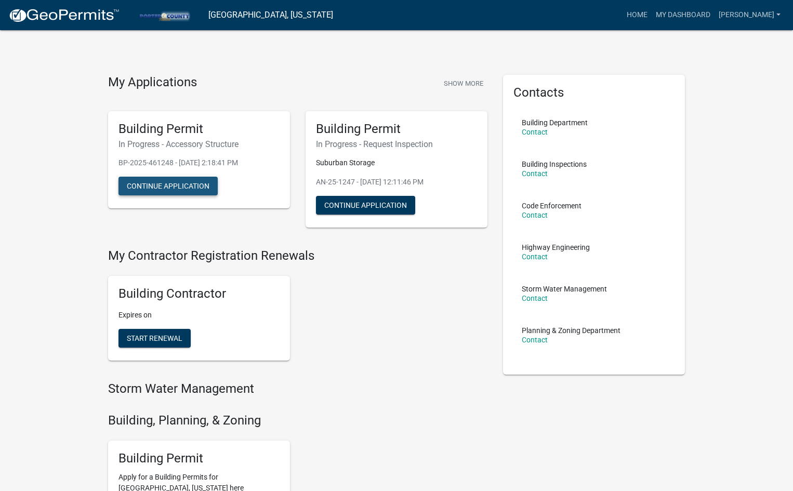
click at [156, 193] on button "Continue Application" at bounding box center [167, 186] width 99 height 19
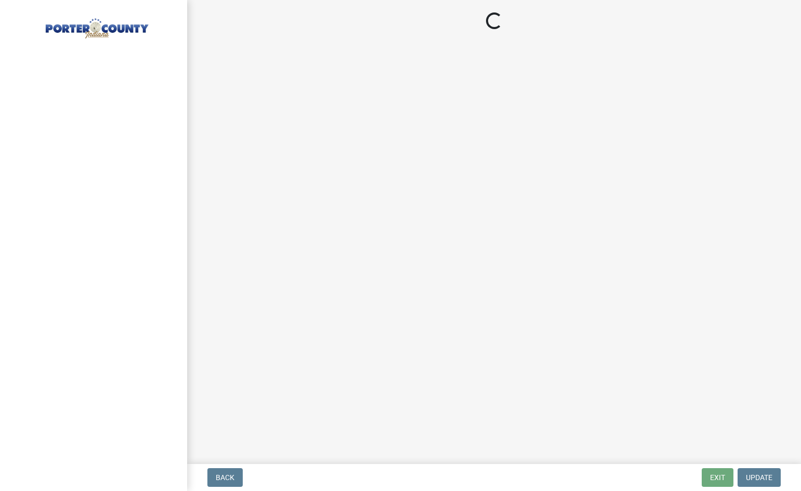
select select "de31ad38-eab4-417a-a8ac-eccf8406b967"
select select "968dc824-c675-4889-9261-eecf15873776"
select select "3cff20c0-3f0c-46d5-8ea1-4d56f0396f42"
select select "d4b8d1da-05eb-44cd-bbb6-c979fa719f22"
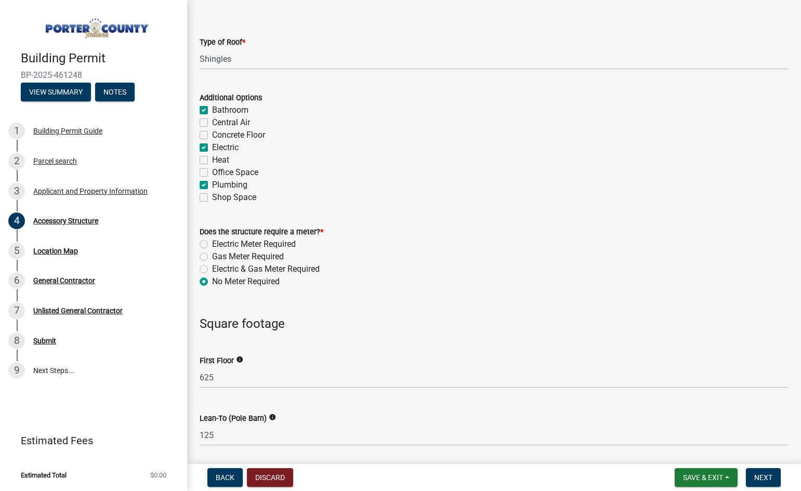
scroll to position [571, 0]
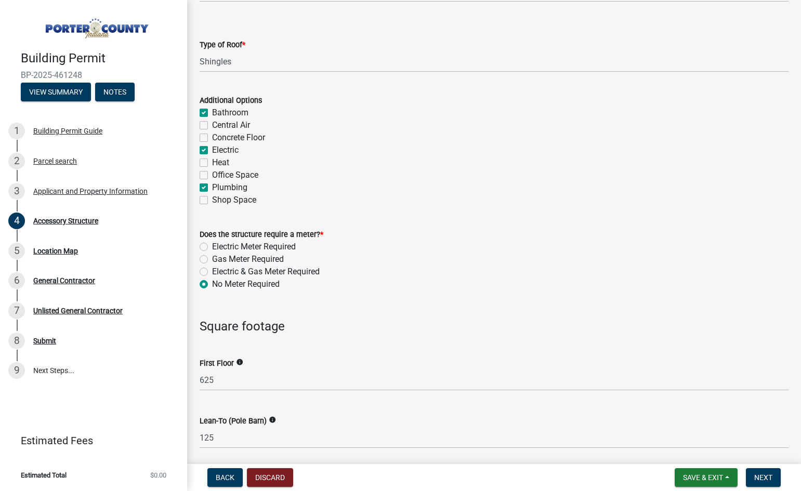
click at [212, 114] on label "Bathroom" at bounding box center [230, 113] width 36 height 12
click at [212, 113] on input "Bathroom" at bounding box center [215, 110] width 7 height 7
checkbox input "false"
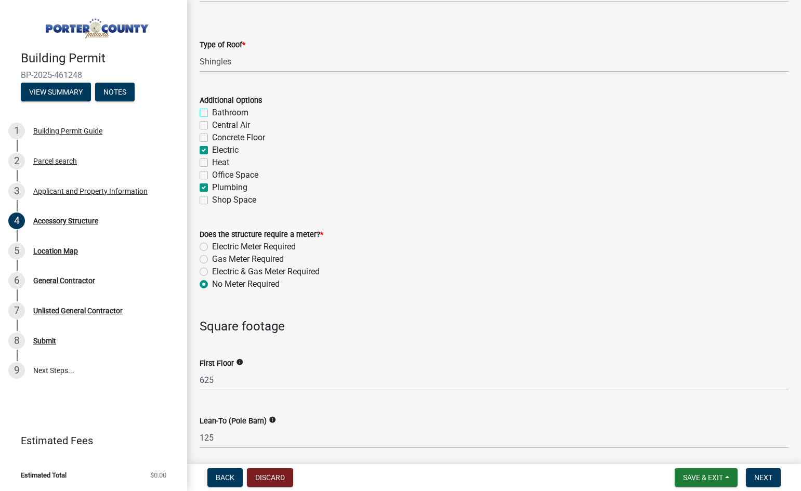
checkbox input "true"
checkbox input "false"
checkbox input "true"
checkbox input "false"
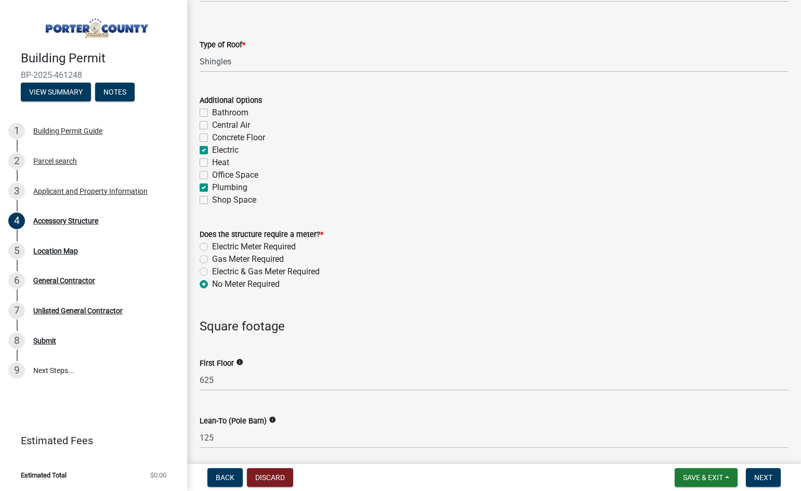
click at [212, 150] on label "Electric" at bounding box center [225, 150] width 26 height 12
click at [212, 150] on input "Electric" at bounding box center [215, 147] width 7 height 7
checkbox input "false"
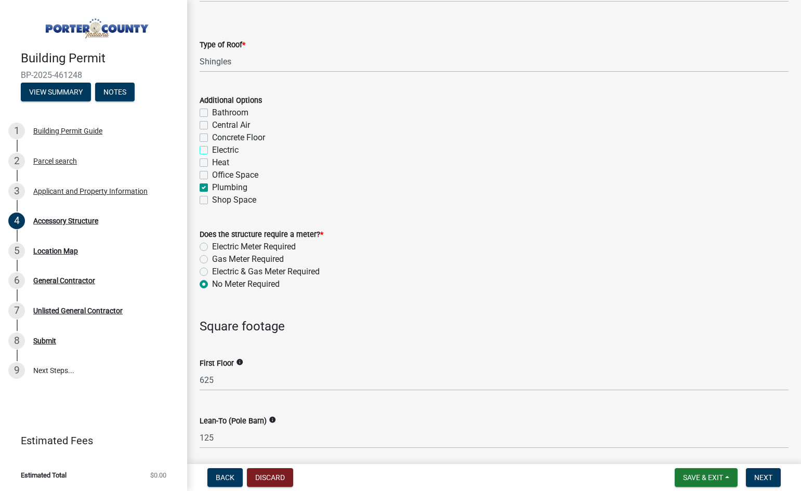
checkbox input "false"
checkbox input "true"
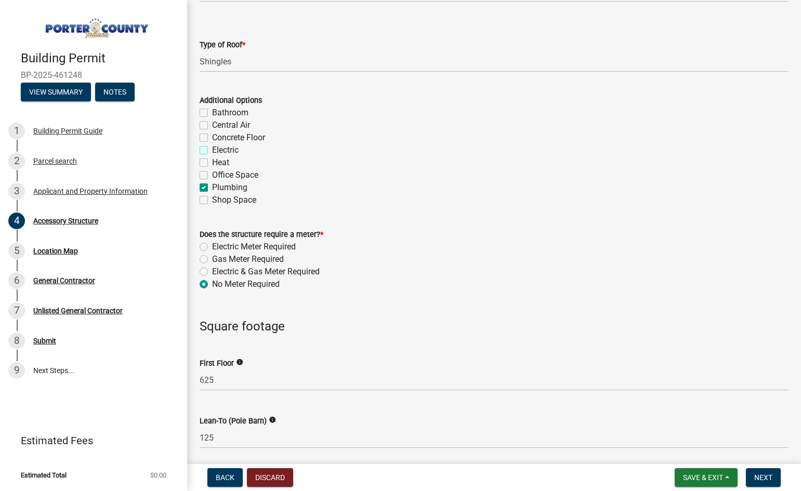
checkbox input "false"
click at [212, 185] on label "Plumbing" at bounding box center [229, 187] width 35 height 12
click at [212, 185] on input "Plumbing" at bounding box center [215, 184] width 7 height 7
checkbox input "false"
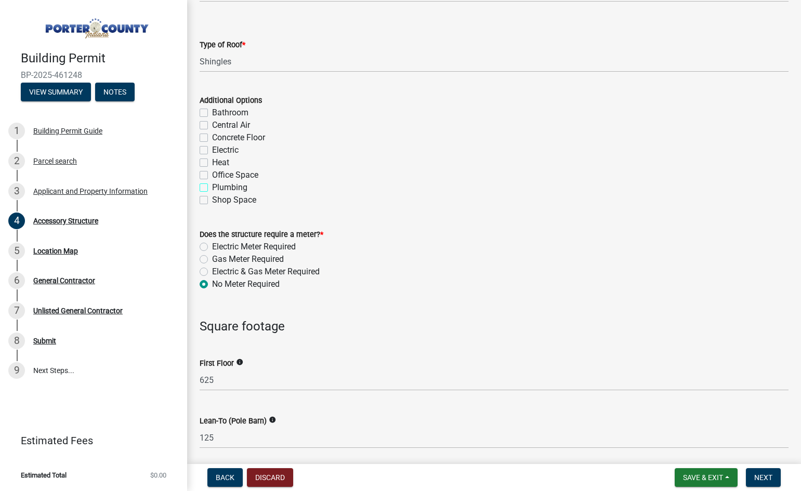
checkbox input "false"
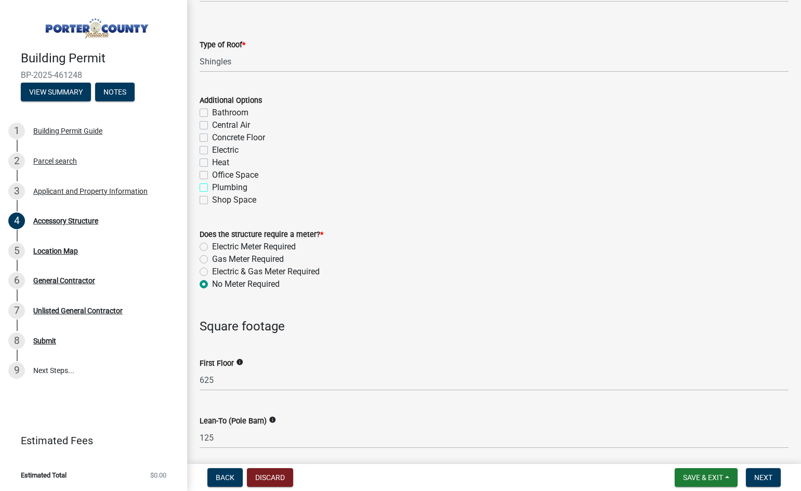
checkbox input "false"
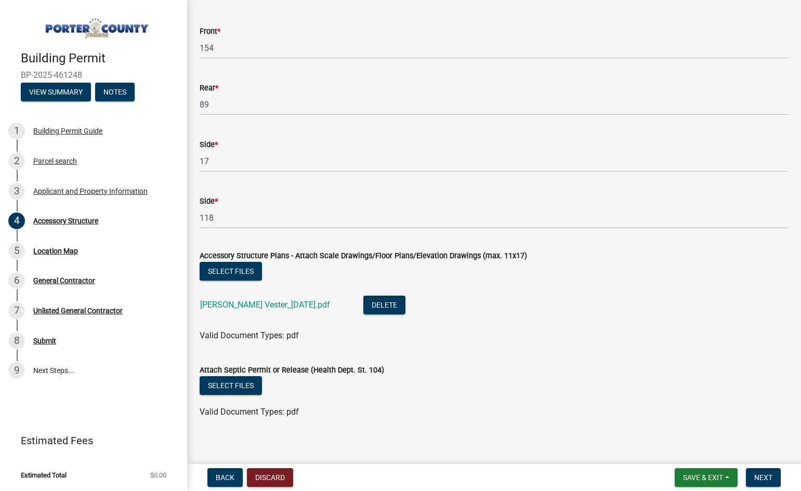
scroll to position [1781, 0]
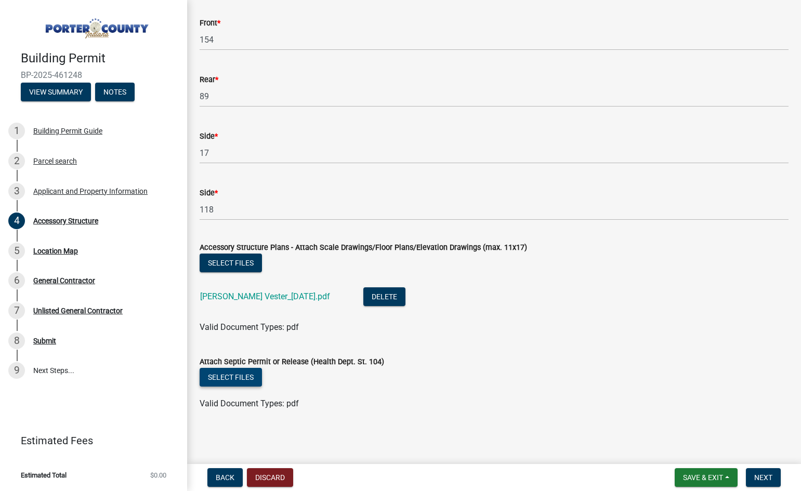
click at [243, 374] on button "Select files" at bounding box center [231, 377] width 62 height 19
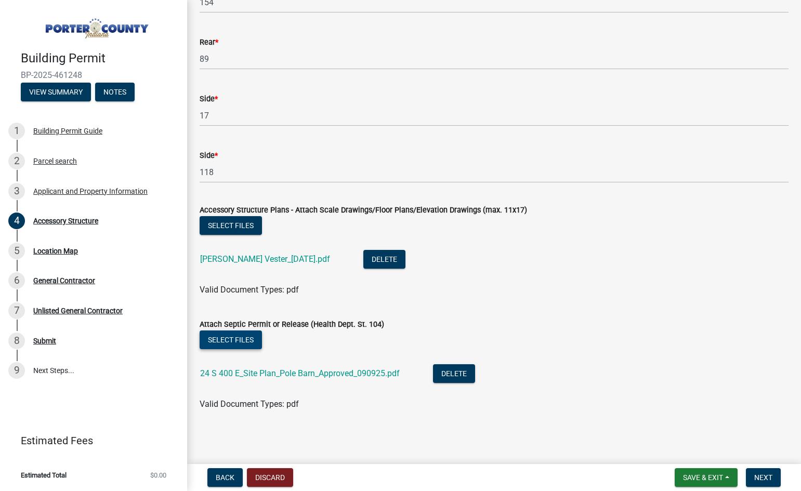
scroll to position [1819, 0]
click at [764, 473] on span "Next" at bounding box center [763, 477] width 18 height 8
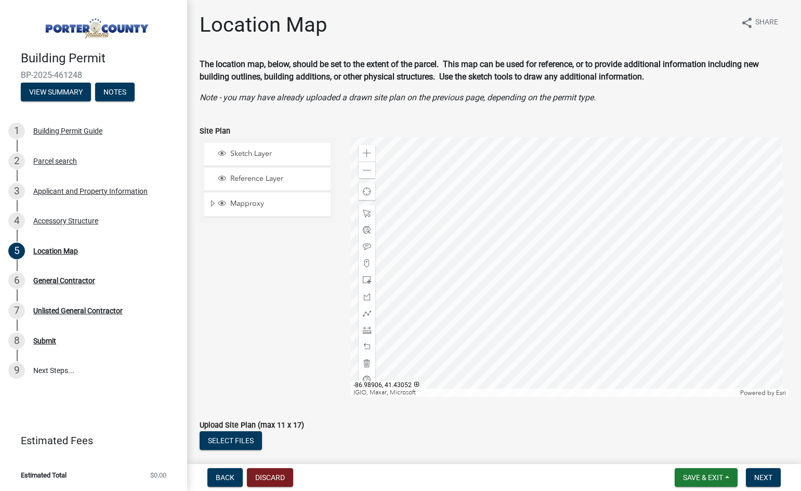
scroll to position [52, 0]
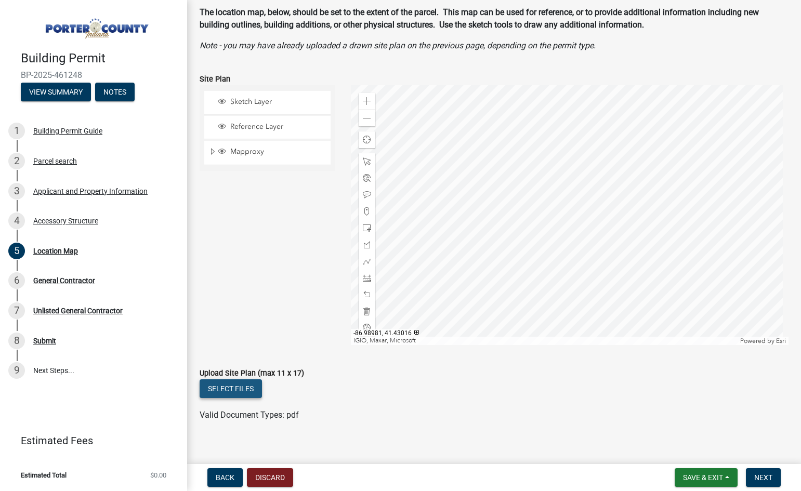
click at [229, 395] on button "Select files" at bounding box center [231, 388] width 62 height 19
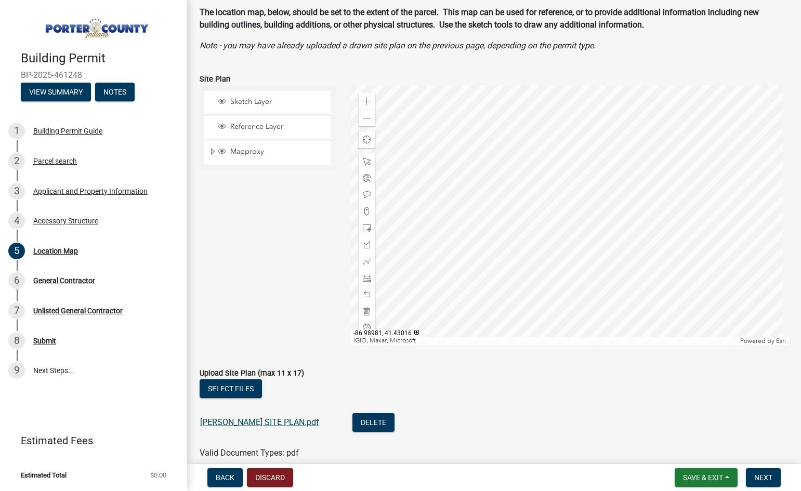
click at [263, 421] on link "[PERSON_NAME] SITE PLAN.pdf" at bounding box center [259, 422] width 119 height 10
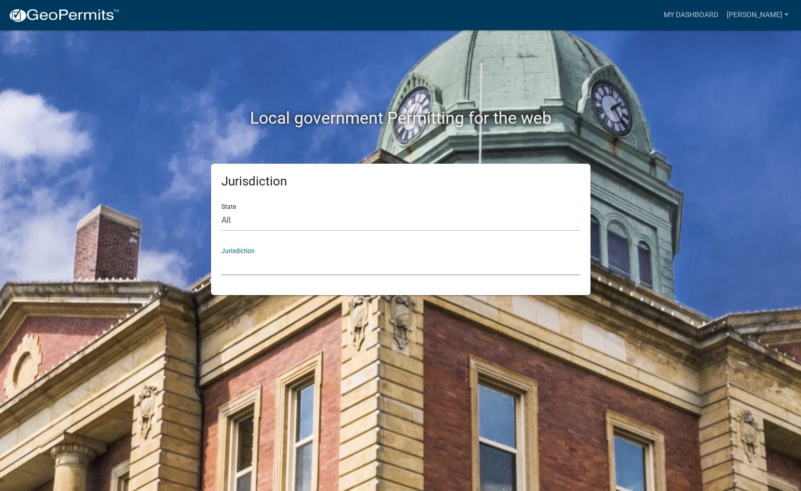
click at [272, 260] on select "[GEOGRAPHIC_DATA], [US_STATE] [GEOGRAPHIC_DATA], [US_STATE][PERSON_NAME][GEOGRA…" at bounding box center [400, 264] width 358 height 21
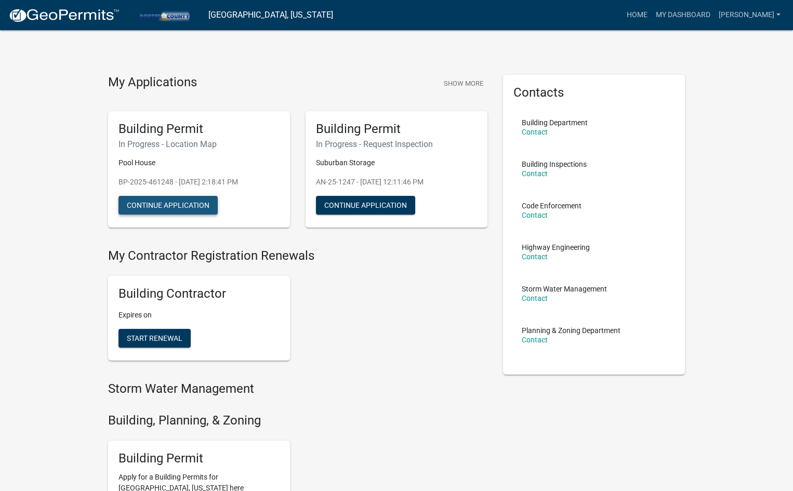
click at [154, 207] on button "Continue Application" at bounding box center [167, 205] width 99 height 19
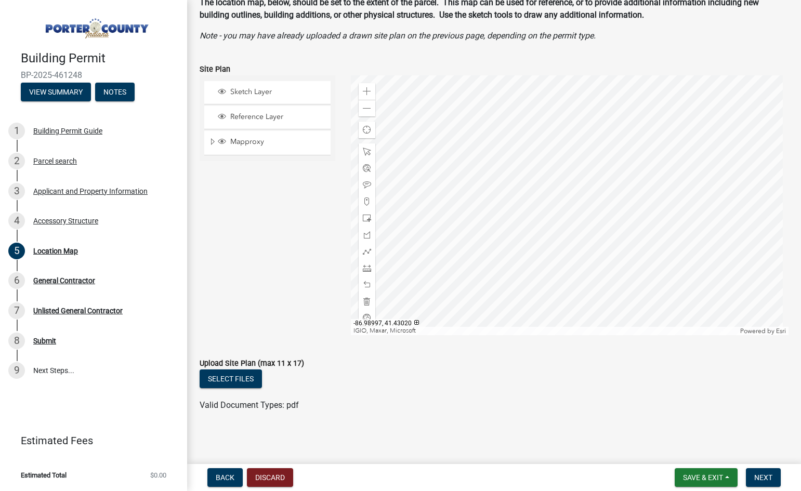
scroll to position [63, 0]
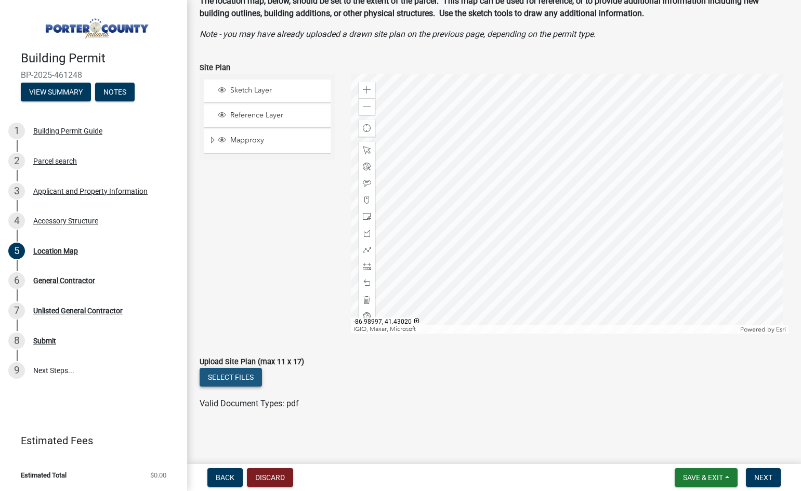
click at [230, 384] on button "Select files" at bounding box center [231, 377] width 62 height 19
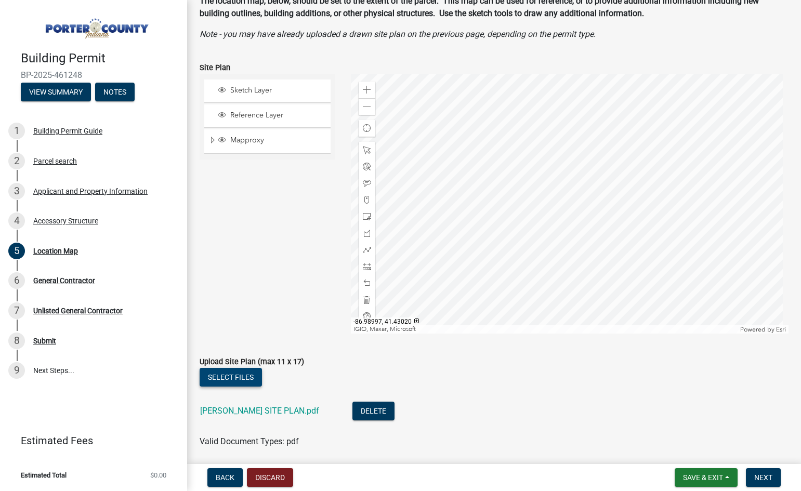
scroll to position [101, 0]
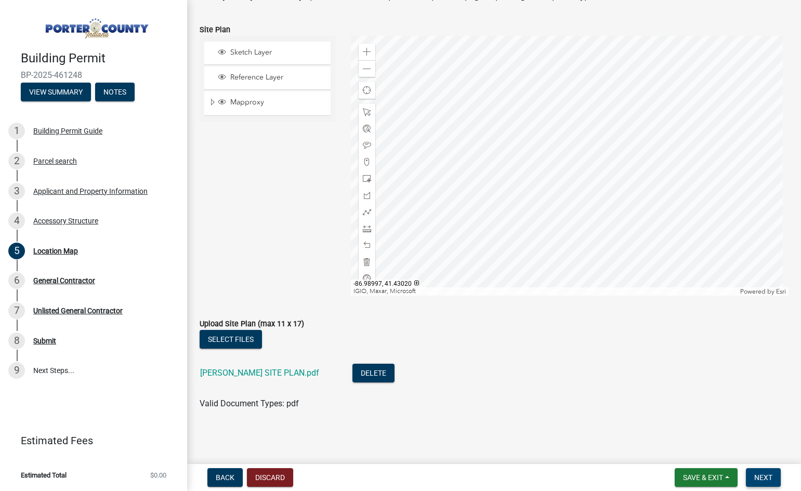
click at [760, 476] on span "Next" at bounding box center [763, 477] width 18 height 8
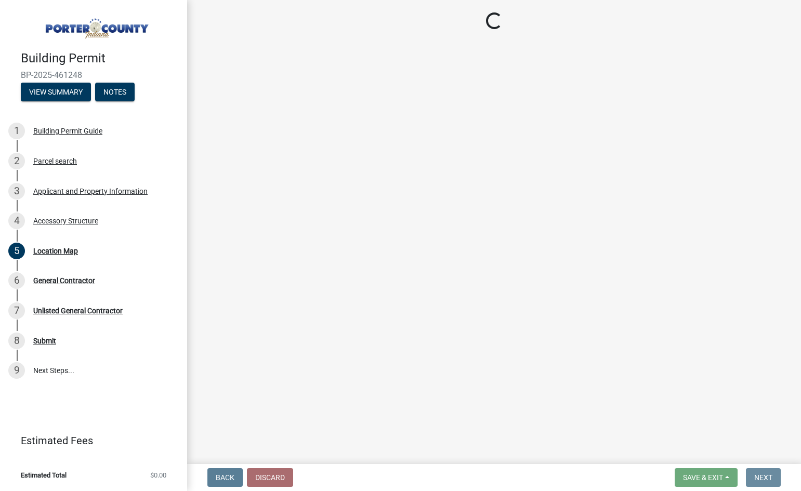
scroll to position [0, 0]
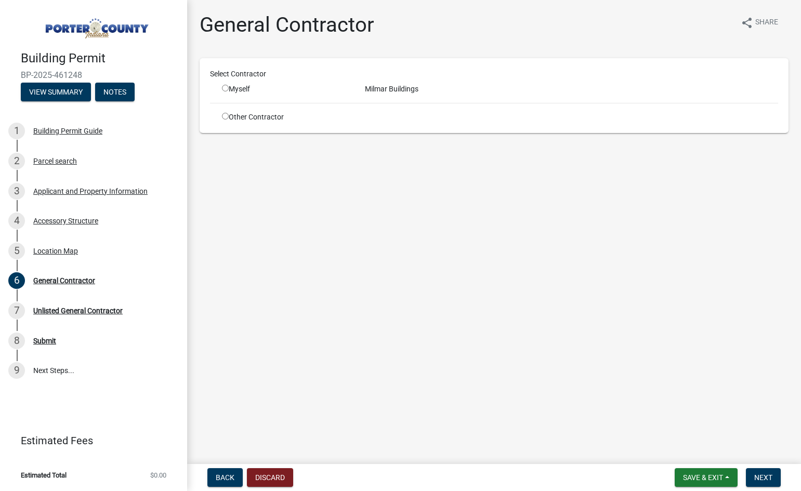
click at [237, 87] on div "Myself" at bounding box center [285, 89] width 127 height 11
click at [225, 86] on input "radio" at bounding box center [225, 88] width 7 height 7
radio input "true"
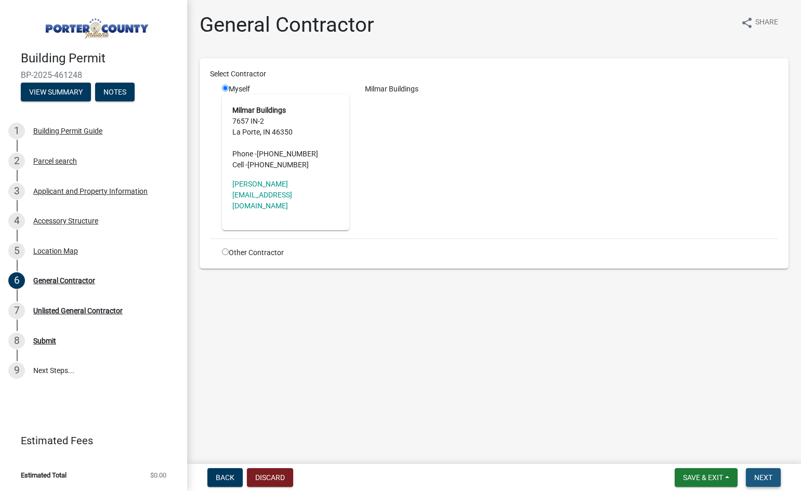
click at [756, 474] on span "Next" at bounding box center [763, 477] width 18 height 8
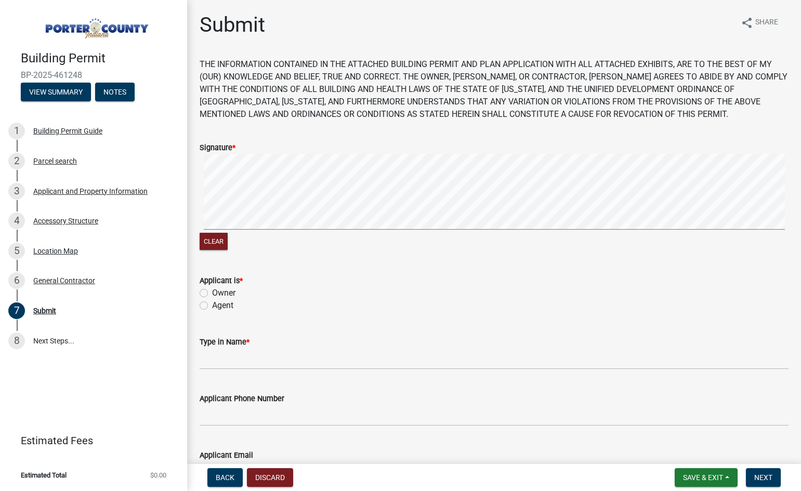
click at [212, 305] on label "Agent" at bounding box center [222, 305] width 21 height 12
click at [212, 305] on input "Agent" at bounding box center [215, 302] width 7 height 7
radio input "true"
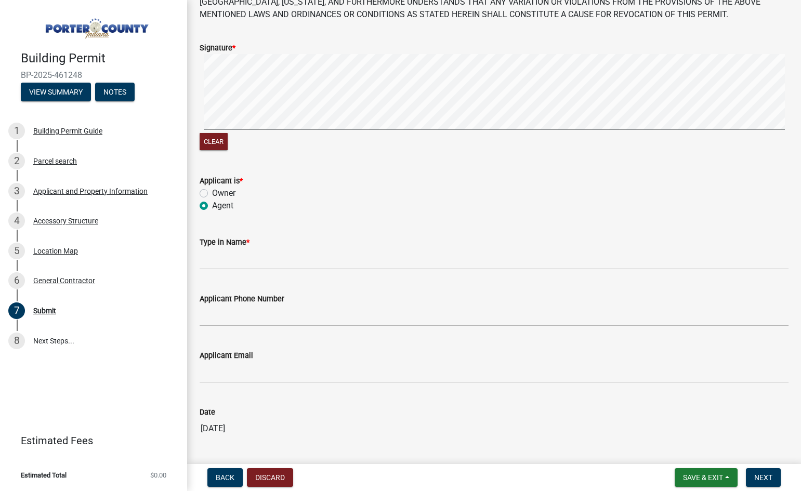
scroll to position [104, 0]
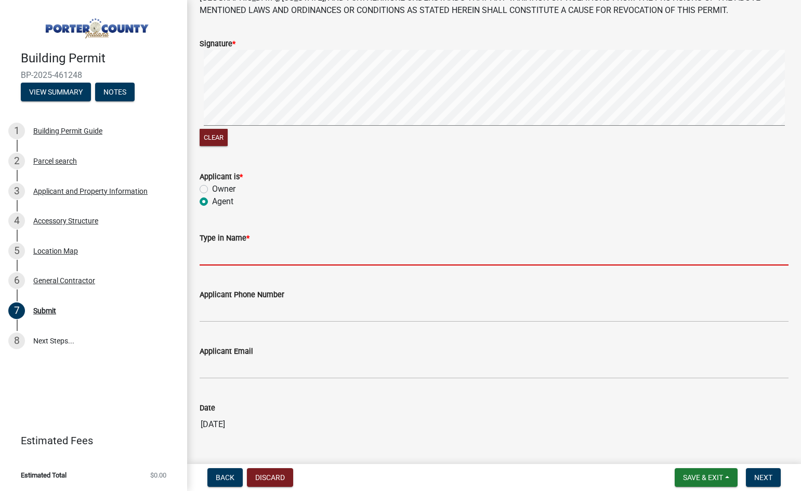
click at [275, 253] on input "Type in Name *" at bounding box center [494, 254] width 589 height 21
type input "[PERSON_NAME]"
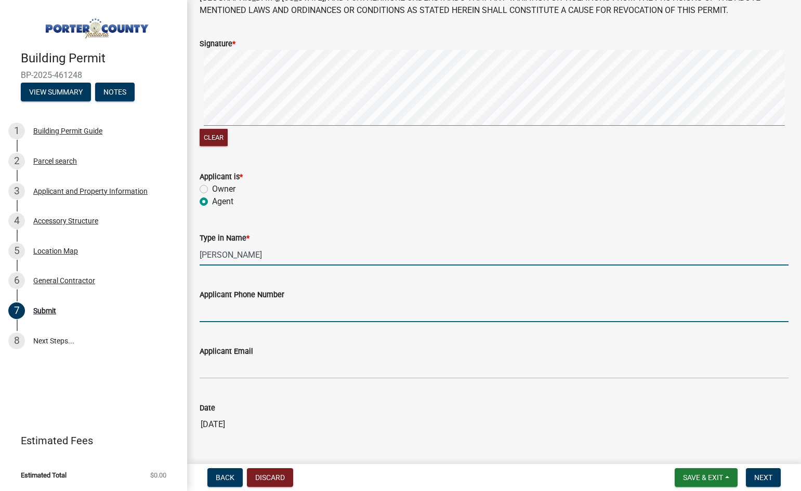
type input "5747806879"
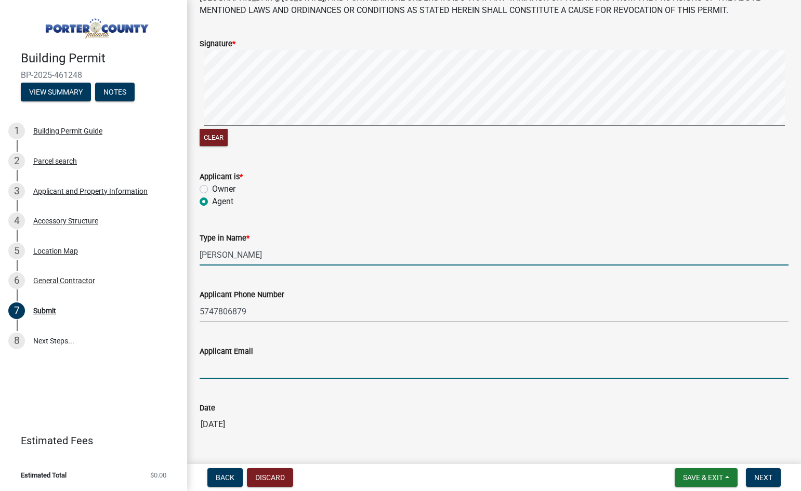
type input "[EMAIL_ADDRESS][DOMAIN_NAME]"
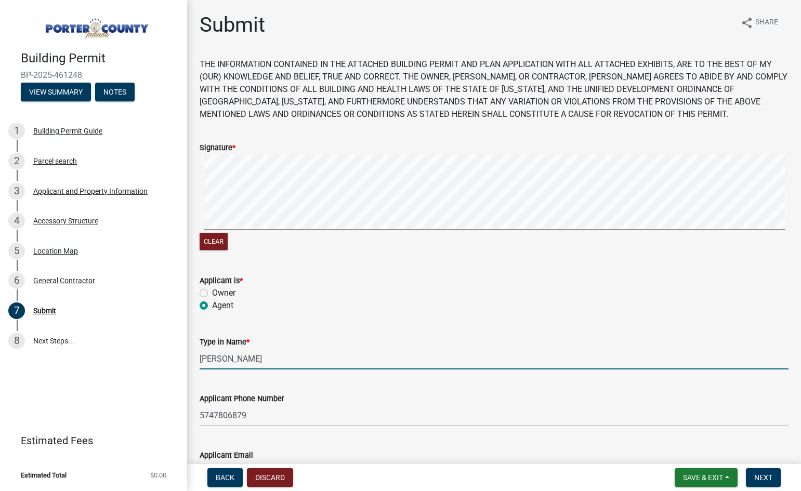
scroll to position [136, 0]
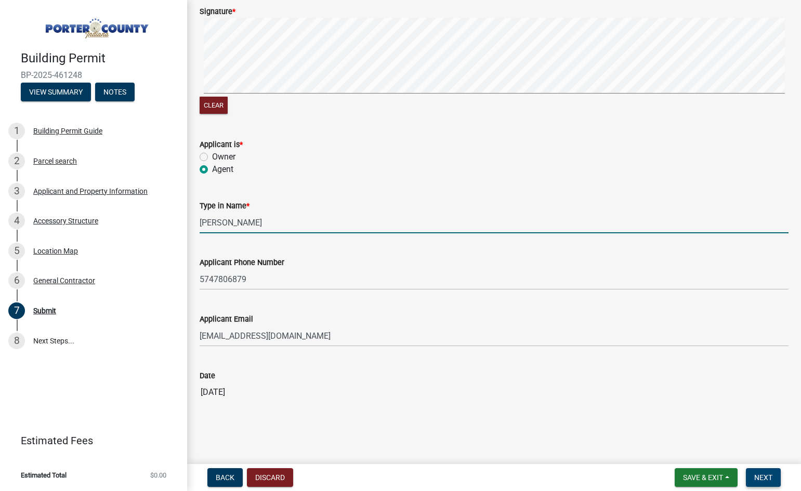
click at [767, 484] on button "Next" at bounding box center [763, 477] width 35 height 19
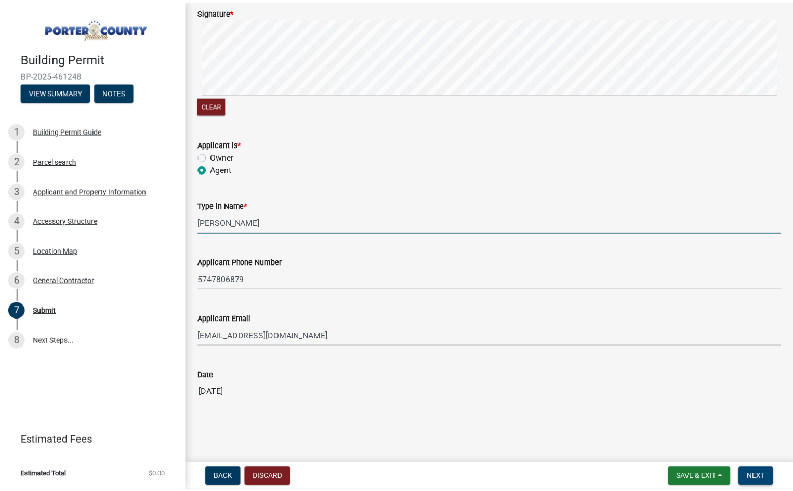
scroll to position [0, 0]
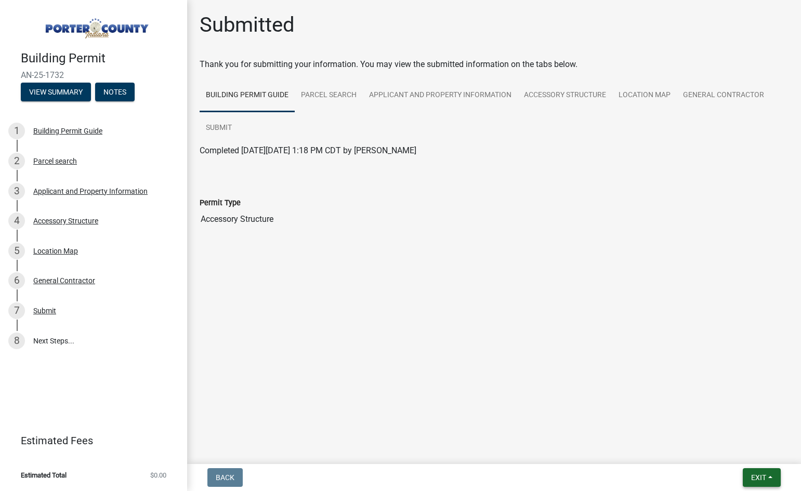
click at [756, 482] on span "Exit" at bounding box center [758, 477] width 15 height 8
click at [724, 449] on button "Save & Exit" at bounding box center [738, 450] width 83 height 25
